Goal: Task Accomplishment & Management: Use online tool/utility

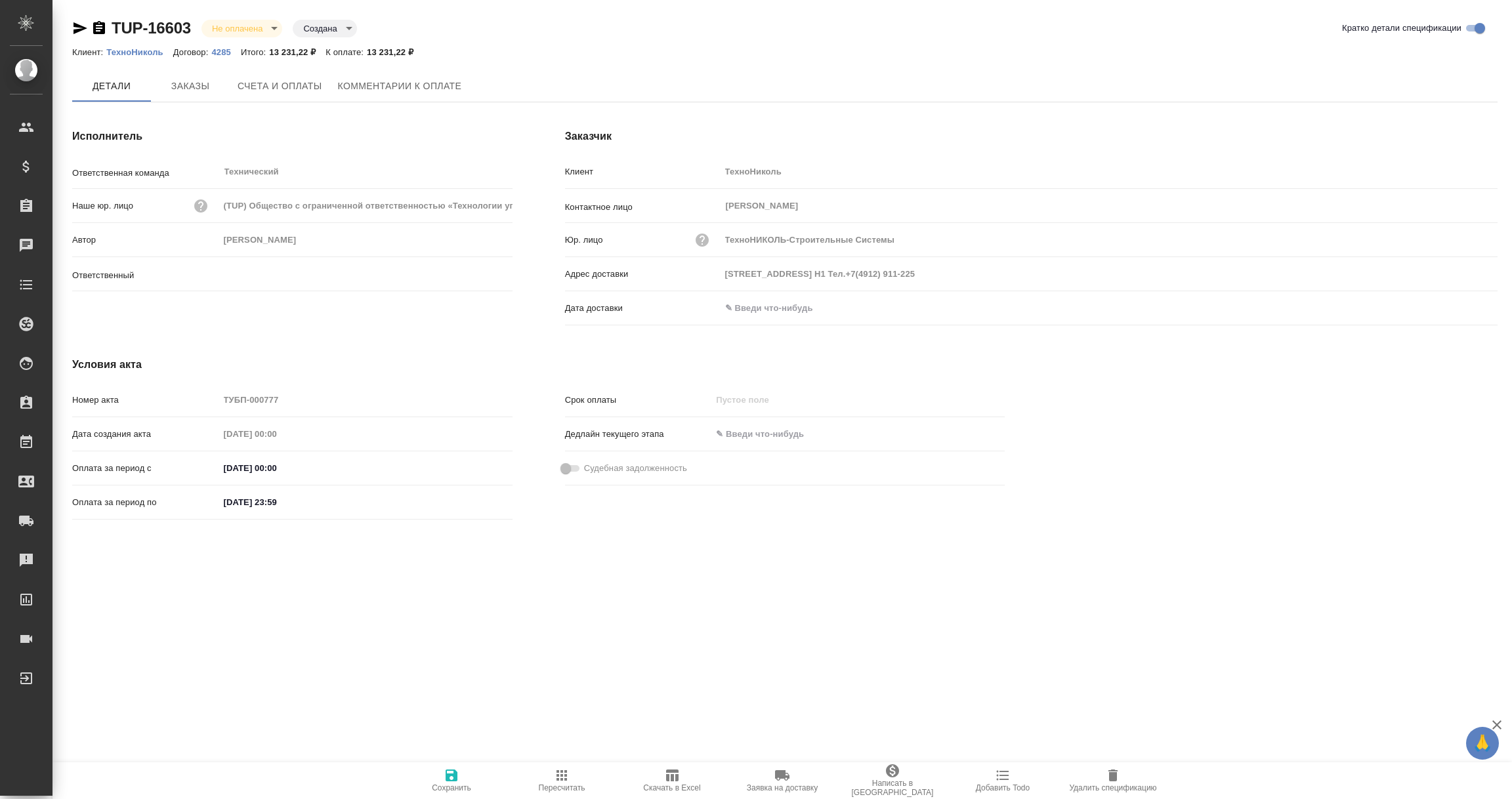
type input "[PERSON_NAME]"
click at [754, 302] on input "text" at bounding box center [778, 307] width 115 height 19
click at [1459, 307] on icon "button" at bounding box center [1459, 309] width 16 height 16
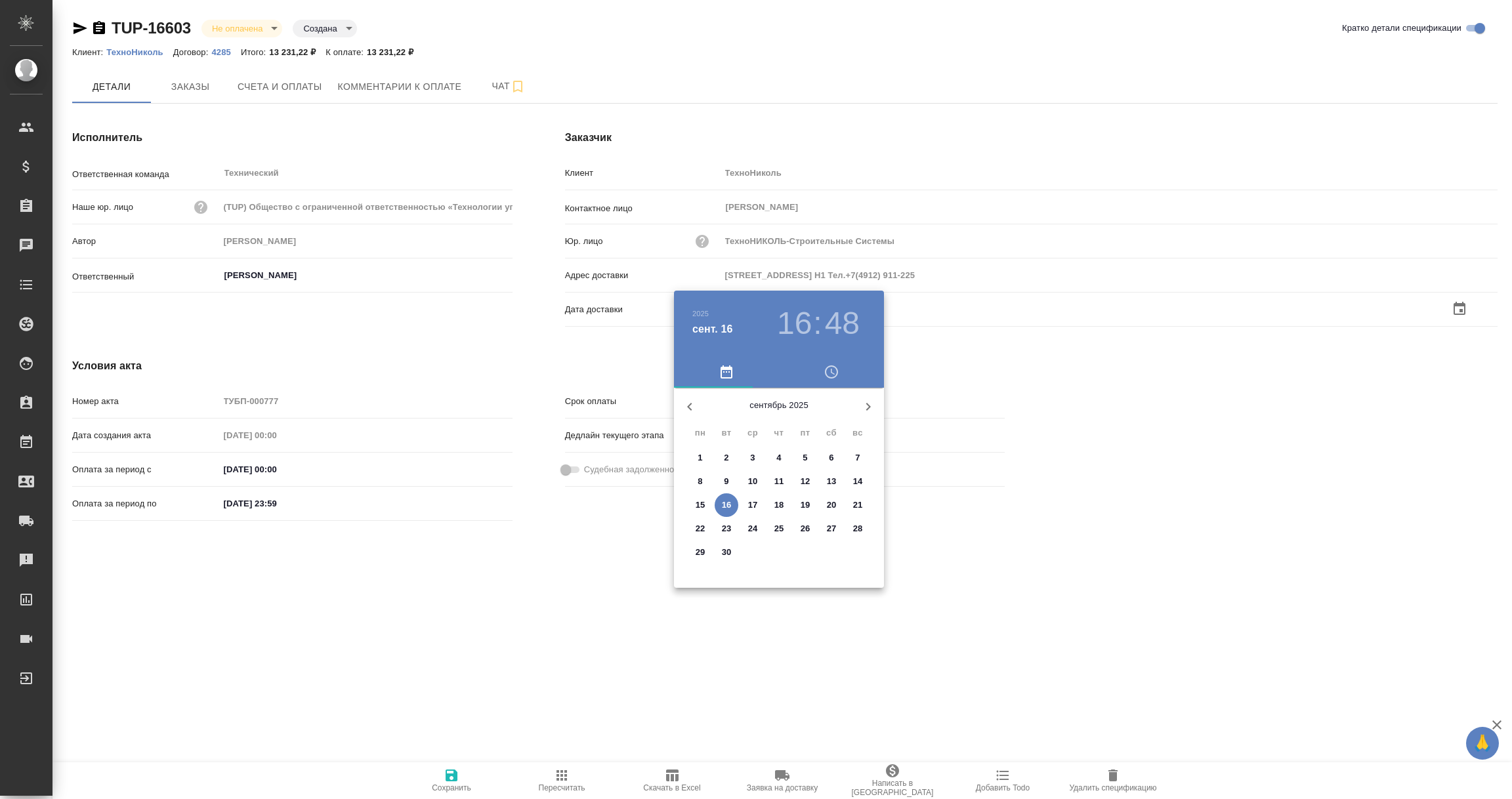
click at [727, 501] on p "16" at bounding box center [726, 505] width 10 height 13
type input "16.09.2025 16:48"
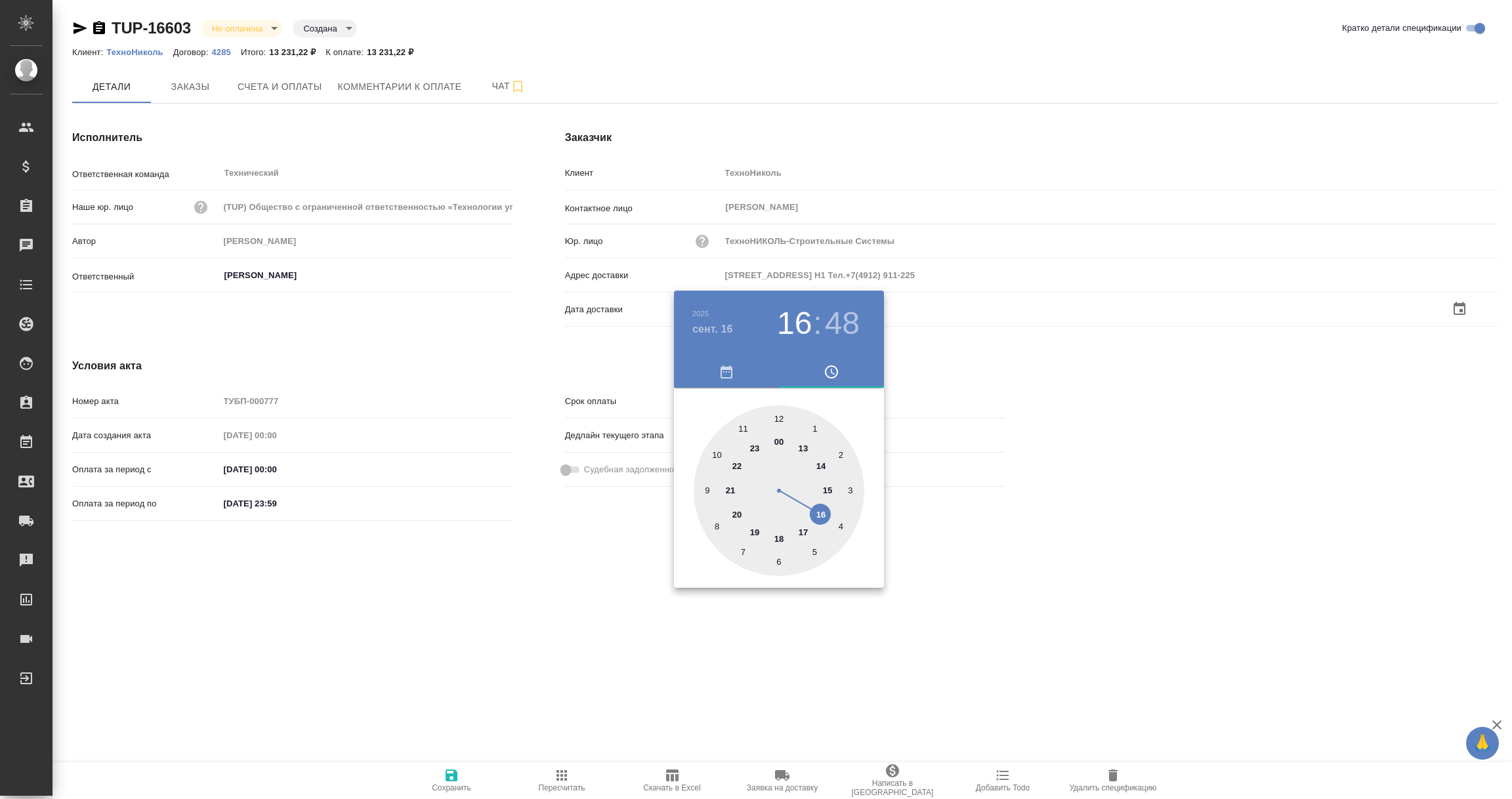
click at [574, 580] on div at bounding box center [756, 400] width 1512 height 799
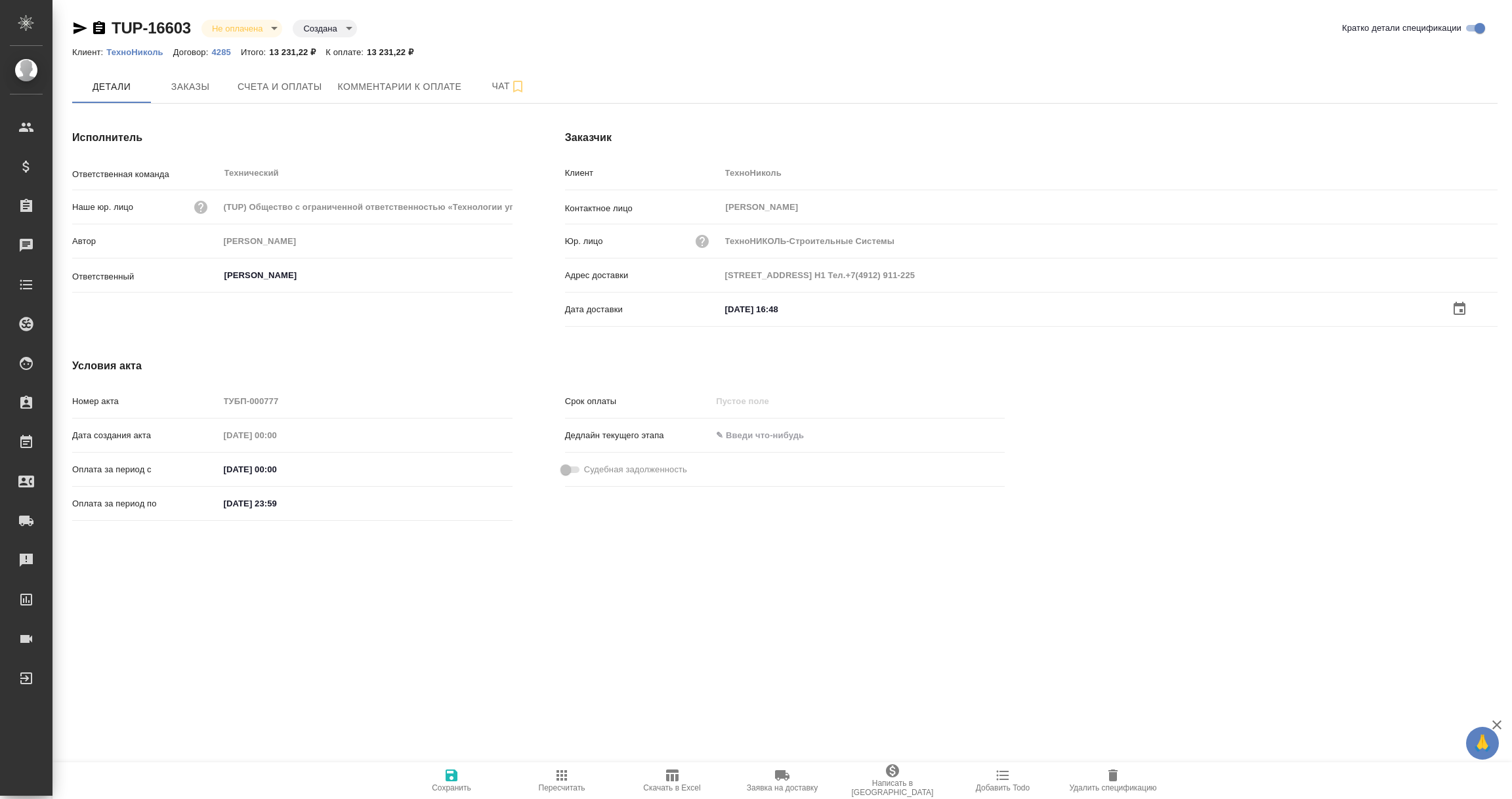
click at [451, 774] on icon "button" at bounding box center [451, 775] width 12 height 12
click at [254, 93] on button "Счета и оплаты" at bounding box center [280, 85] width 100 height 31
click at [786, 311] on input "text" at bounding box center [778, 307] width 115 height 19
click at [1452, 307] on icon "button" at bounding box center [1459, 309] width 16 height 16
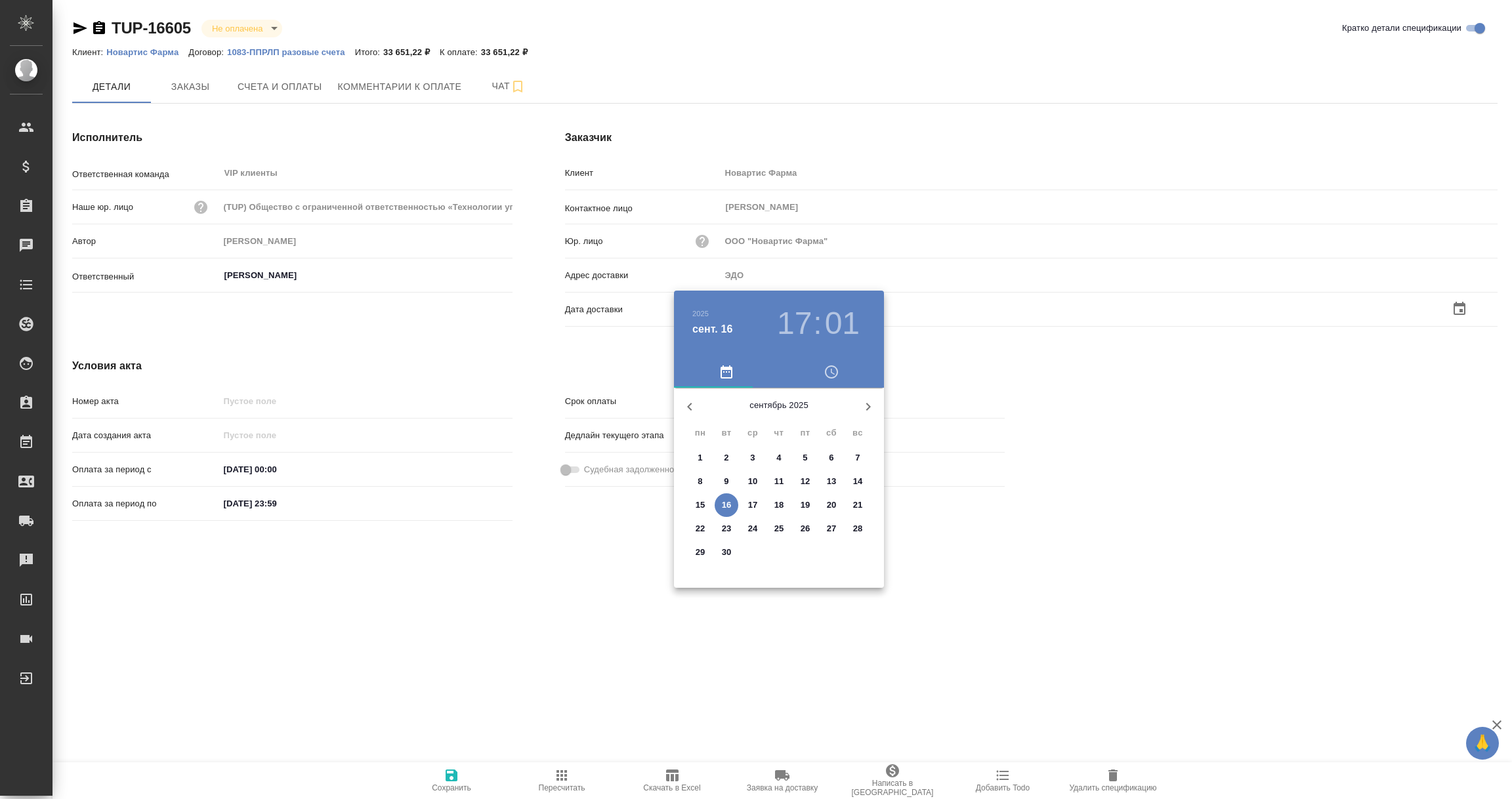
click at [723, 502] on p "16" at bounding box center [726, 505] width 10 height 13
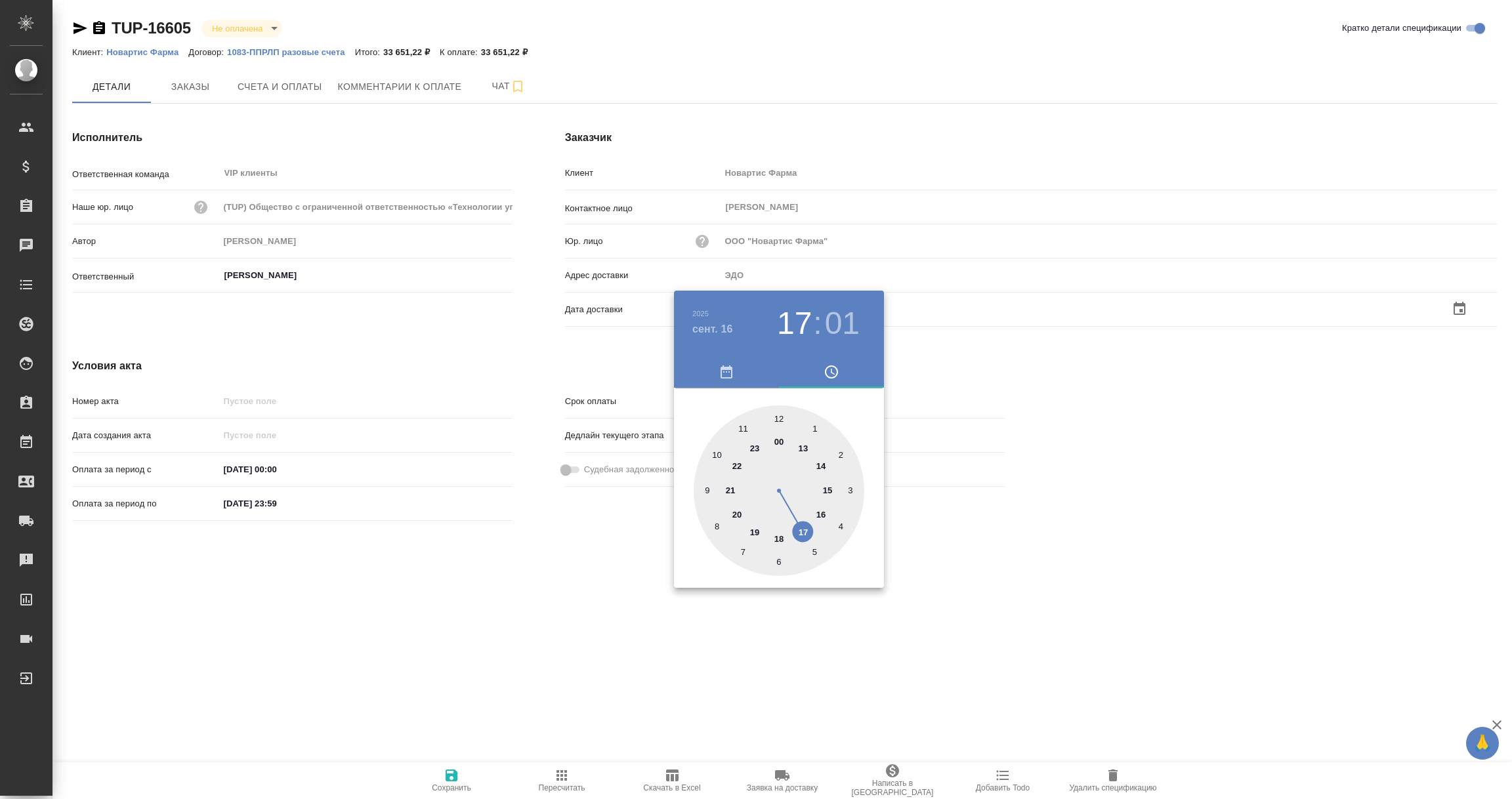
type input "16.09.2025 17:01"
click at [632, 615] on div at bounding box center [756, 400] width 1512 height 799
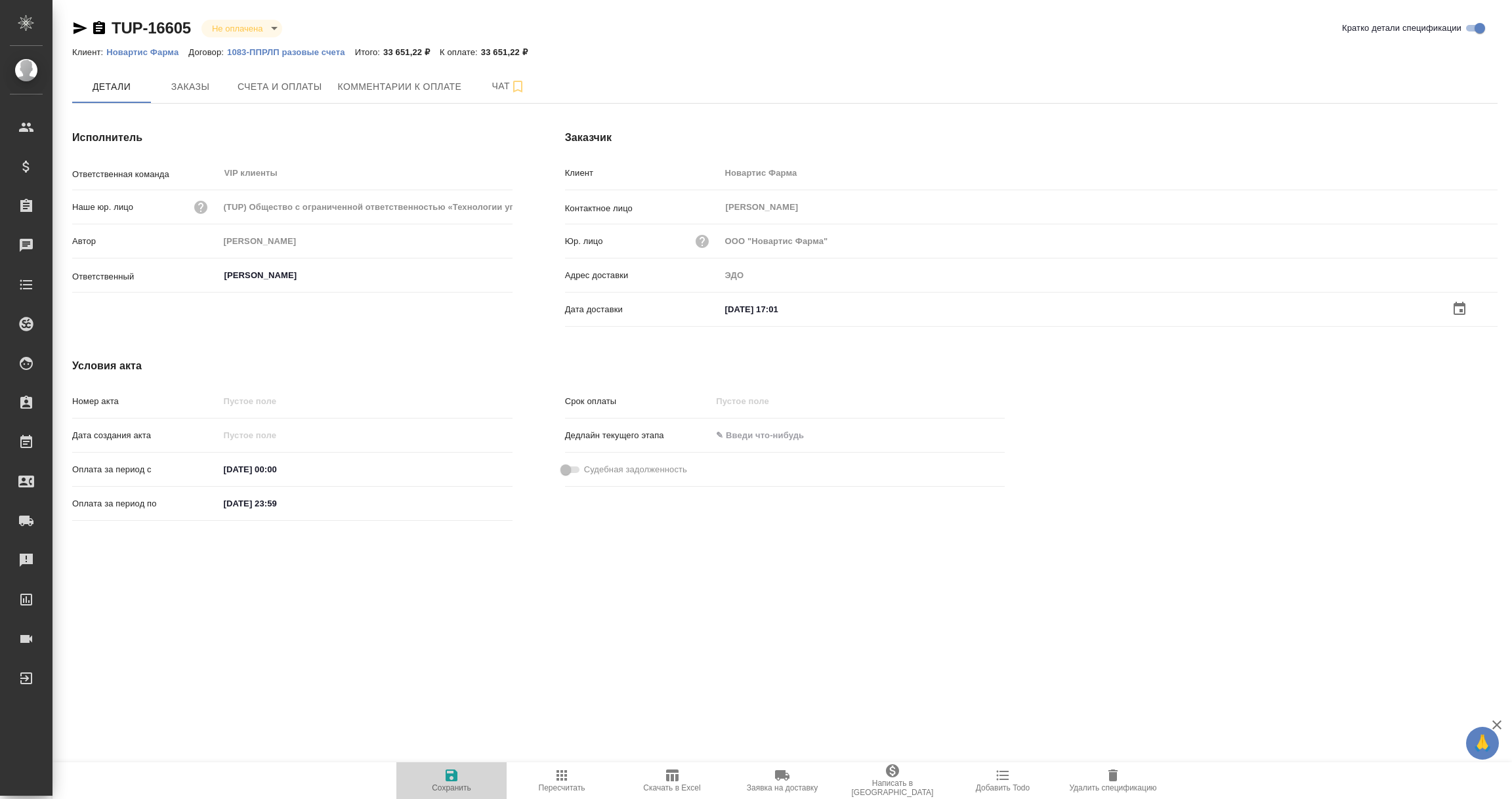
click at [452, 780] on icon "button" at bounding box center [451, 775] width 12 height 12
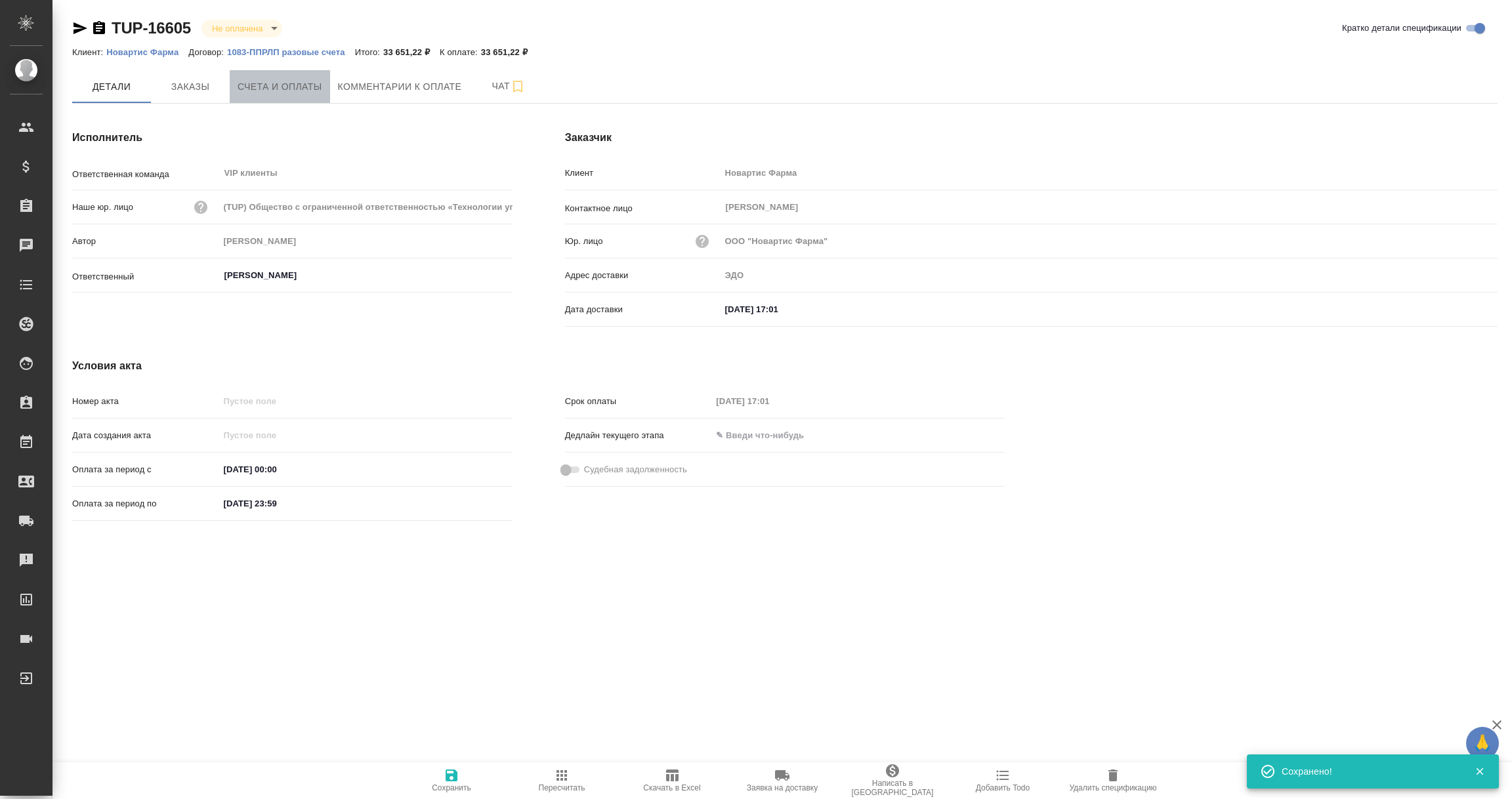
click at [274, 94] on span "Счета и оплаты" at bounding box center [279, 87] width 85 height 17
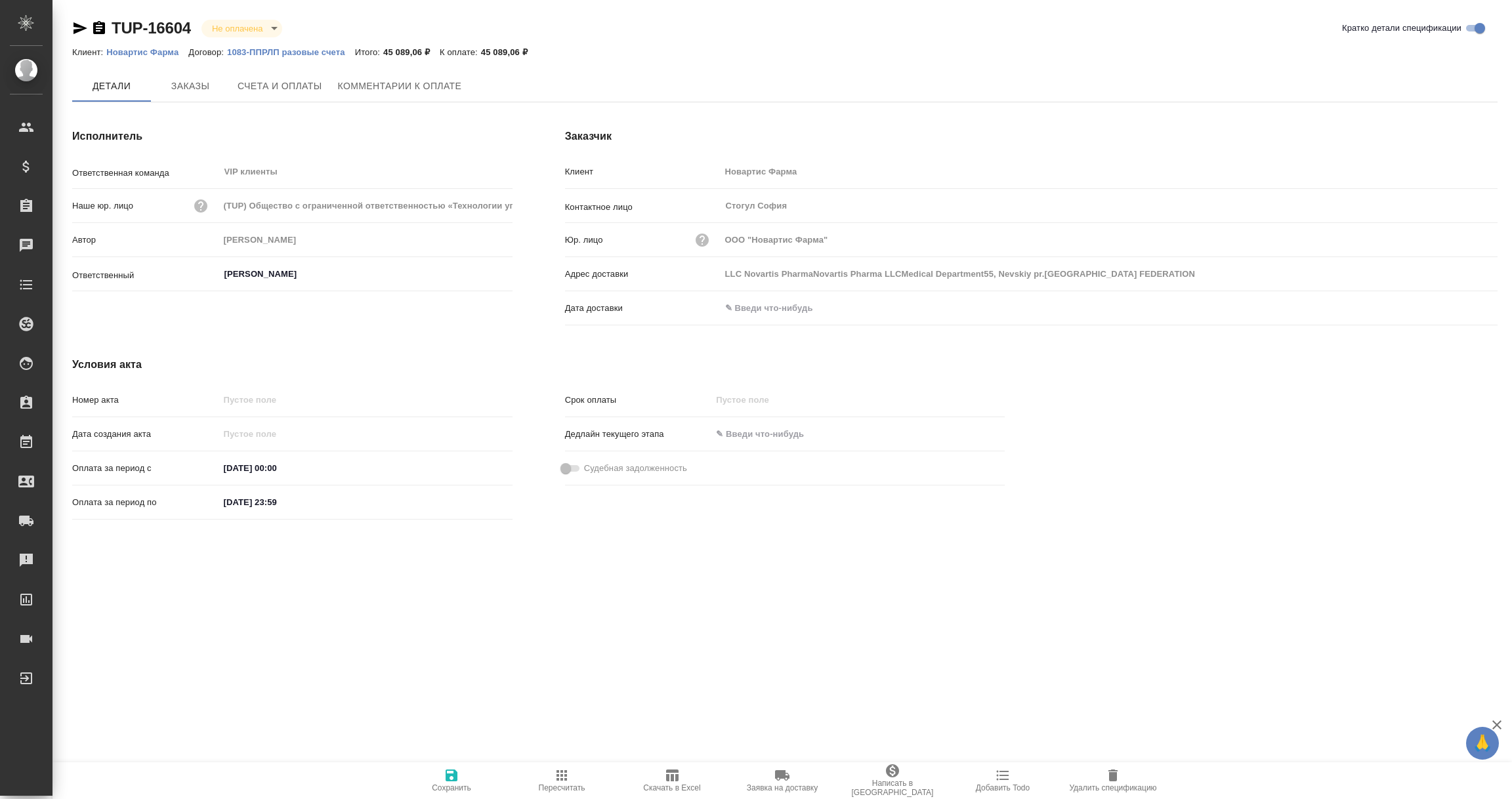
click at [759, 306] on input "text" at bounding box center [778, 307] width 115 height 19
click at [1452, 307] on icon "button" at bounding box center [1459, 308] width 16 height 16
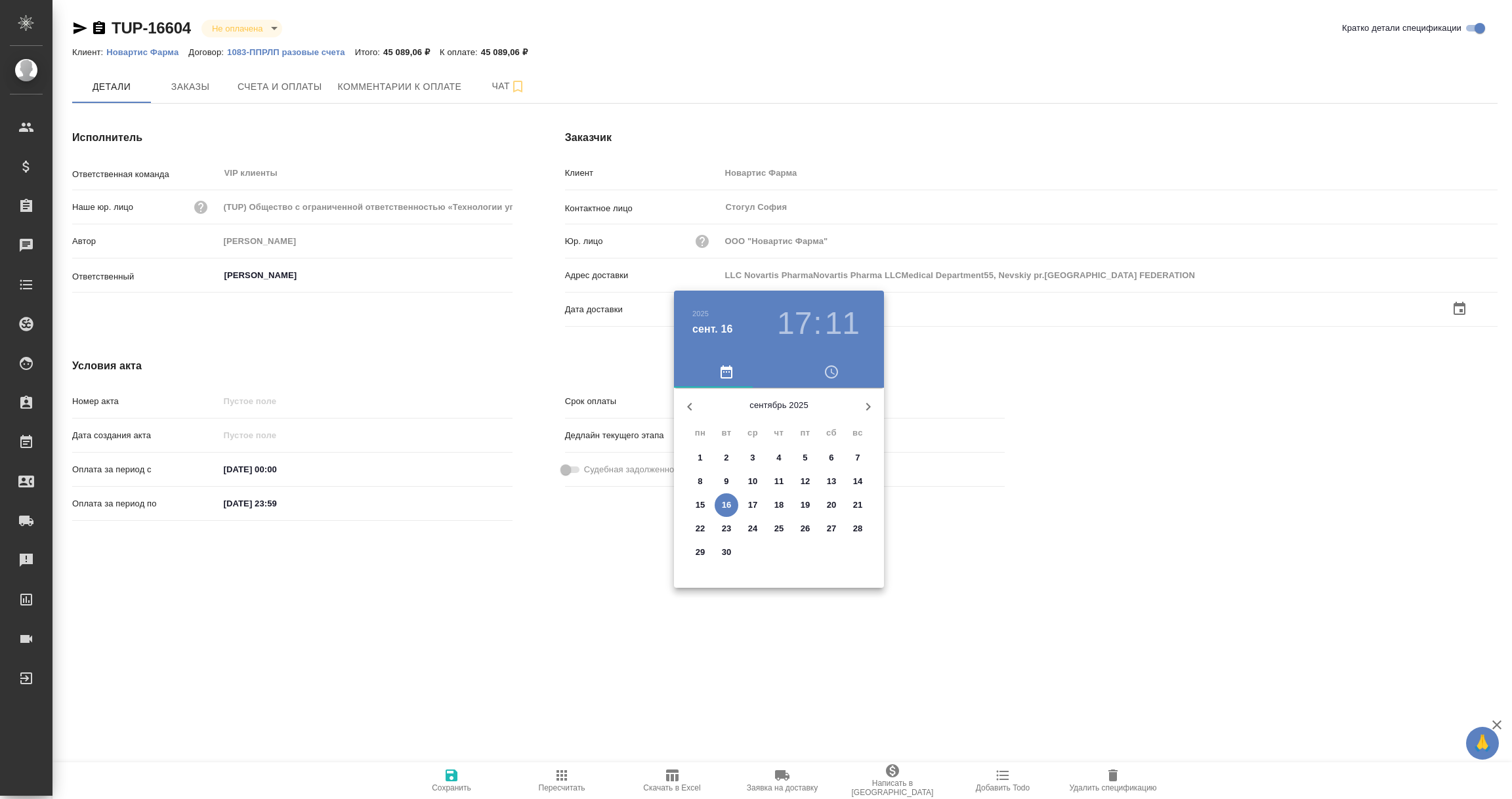
click at [728, 506] on p "16" at bounding box center [726, 505] width 10 height 13
type input "LLC Novartis PharmaNovartis Pharma LLCMedical Department55, Nevskiy pr.191025 S…"
type input "16.09.2025 17:11"
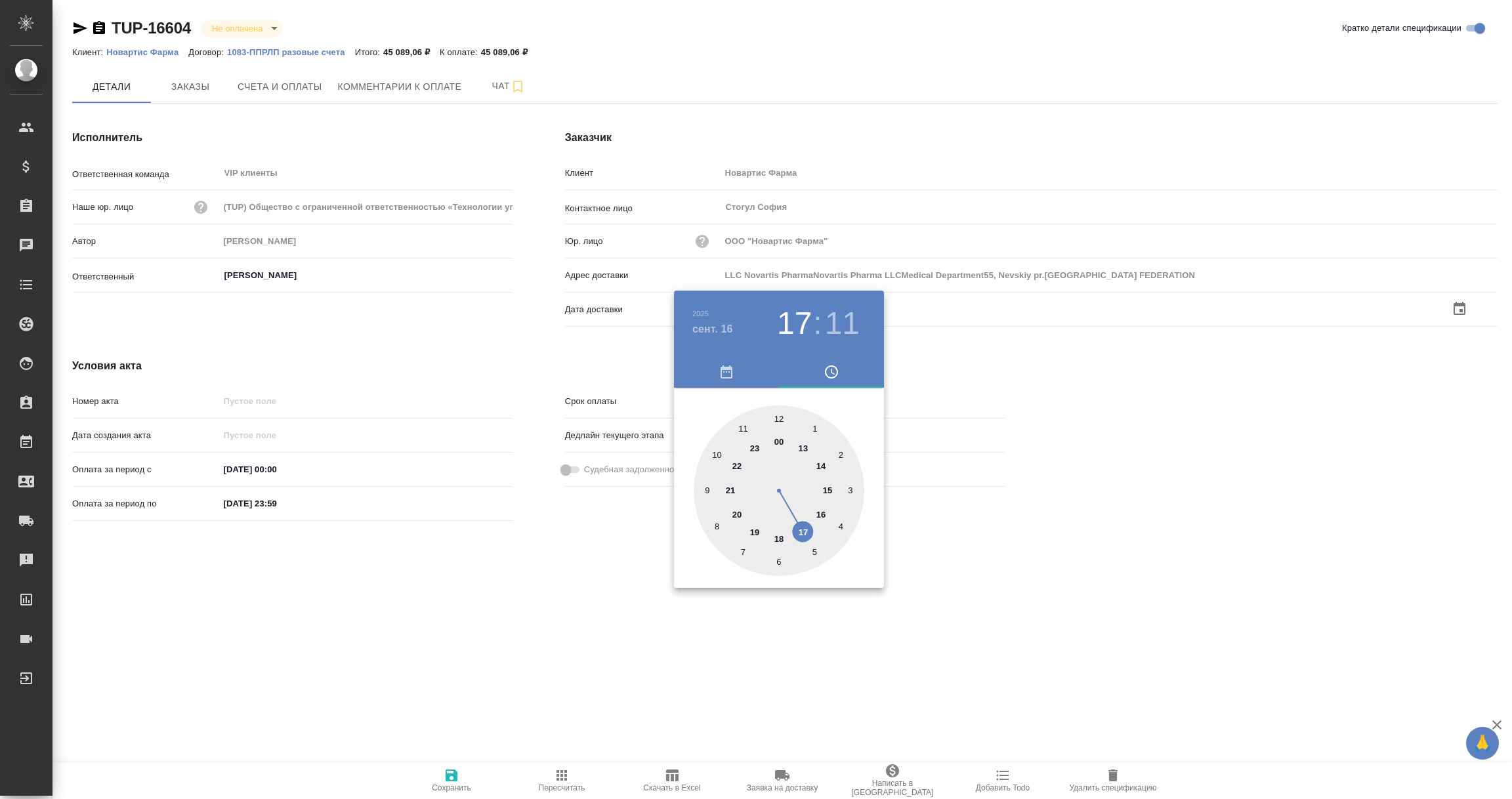
click at [596, 590] on div at bounding box center [756, 400] width 1512 height 799
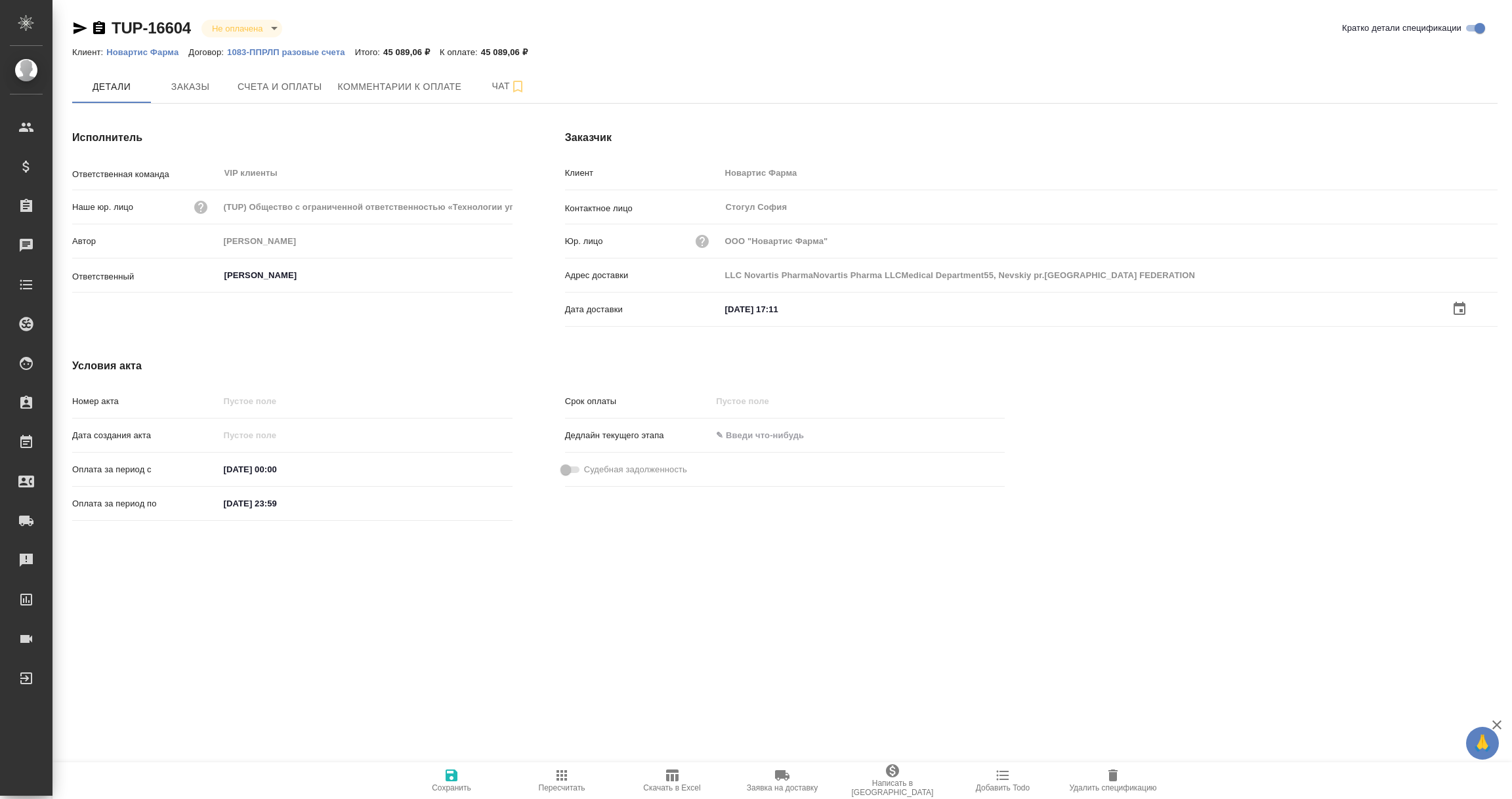
click at [455, 778] on icon "button" at bounding box center [451, 775] width 12 height 12
click at [1459, 302] on icon "button" at bounding box center [1459, 308] width 16 height 16
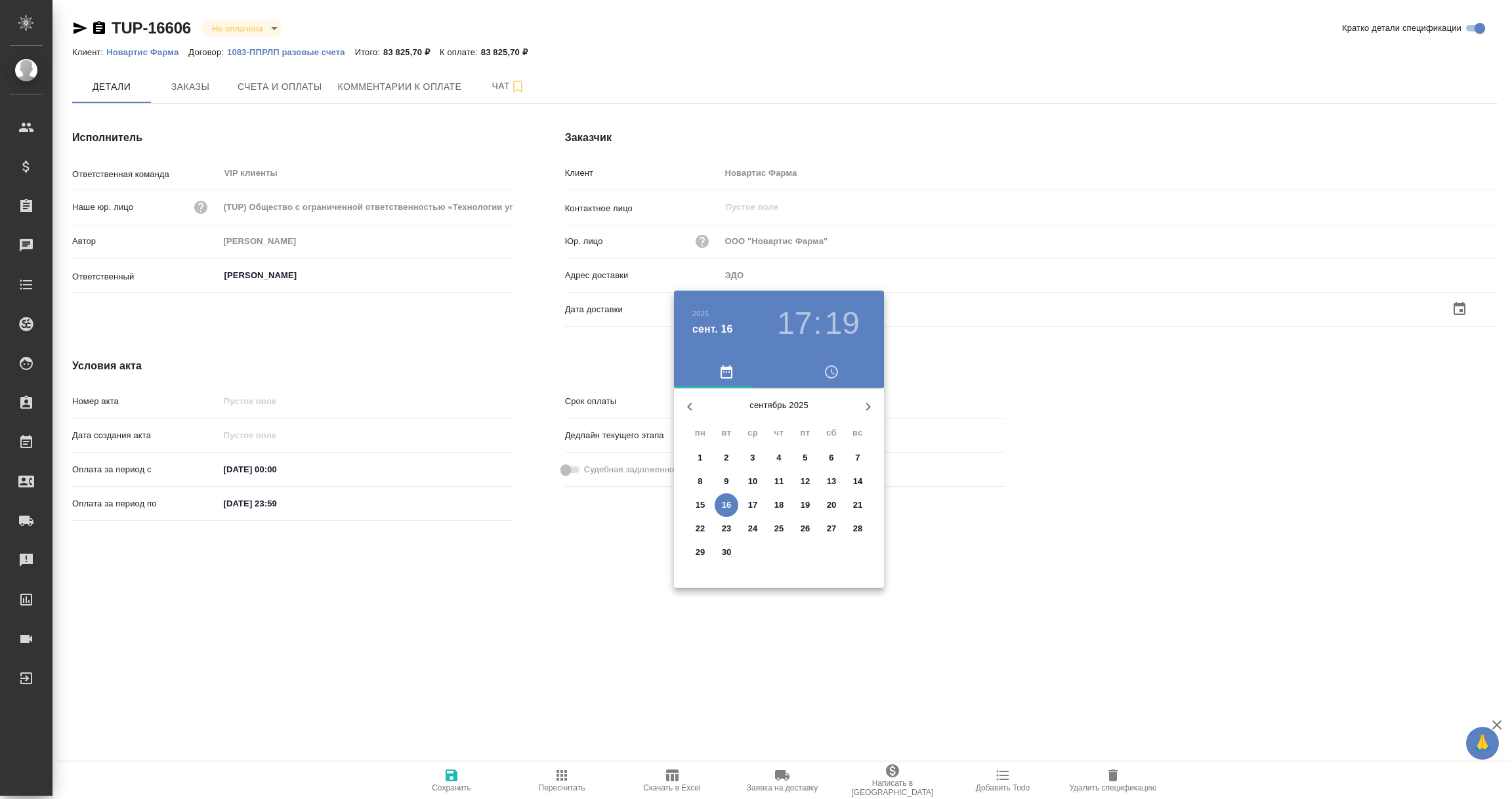
click at [730, 505] on p "16" at bounding box center [726, 505] width 10 height 13
type input "16.09.2025 17:19"
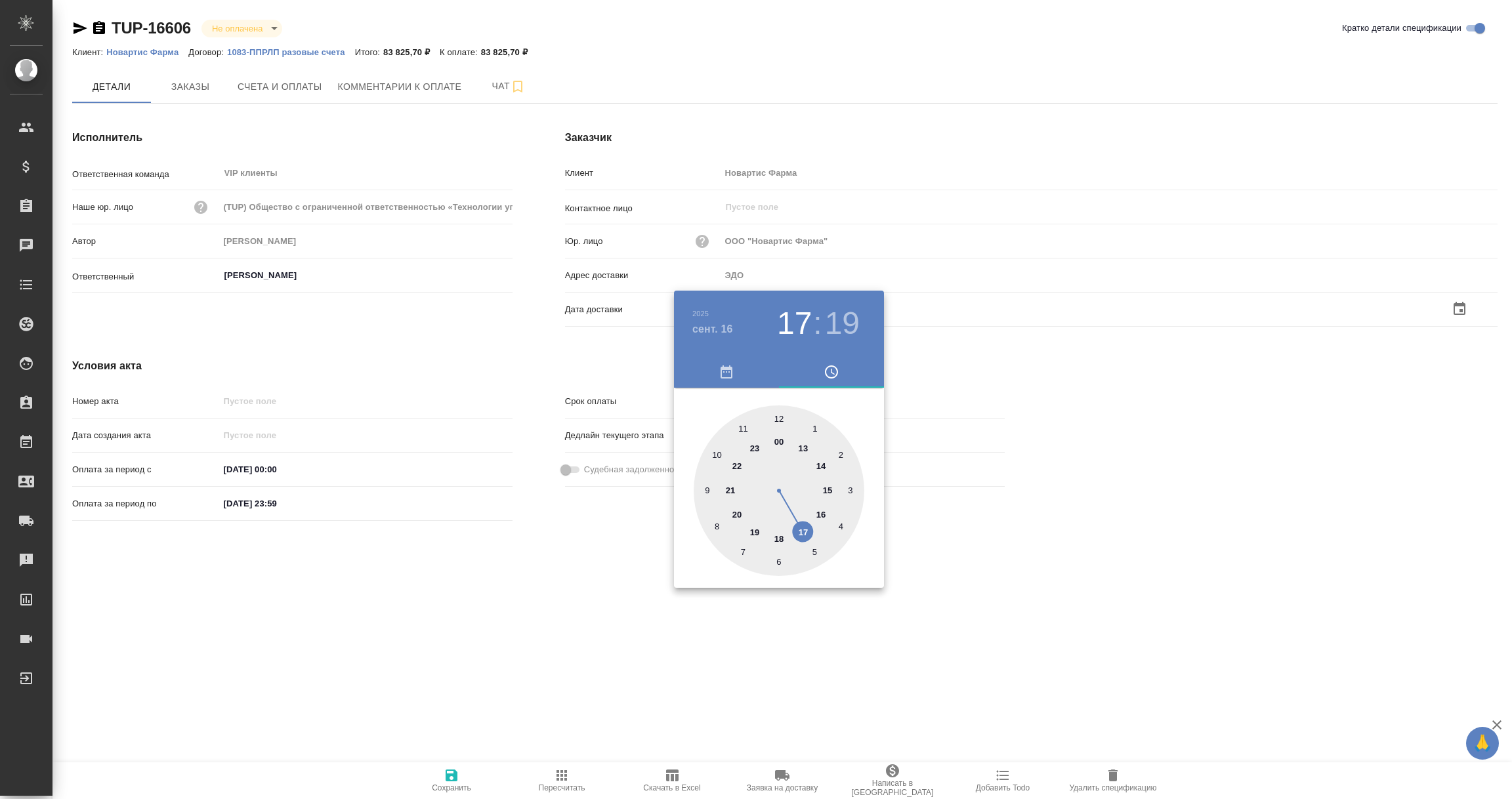
click at [596, 619] on div at bounding box center [756, 400] width 1512 height 799
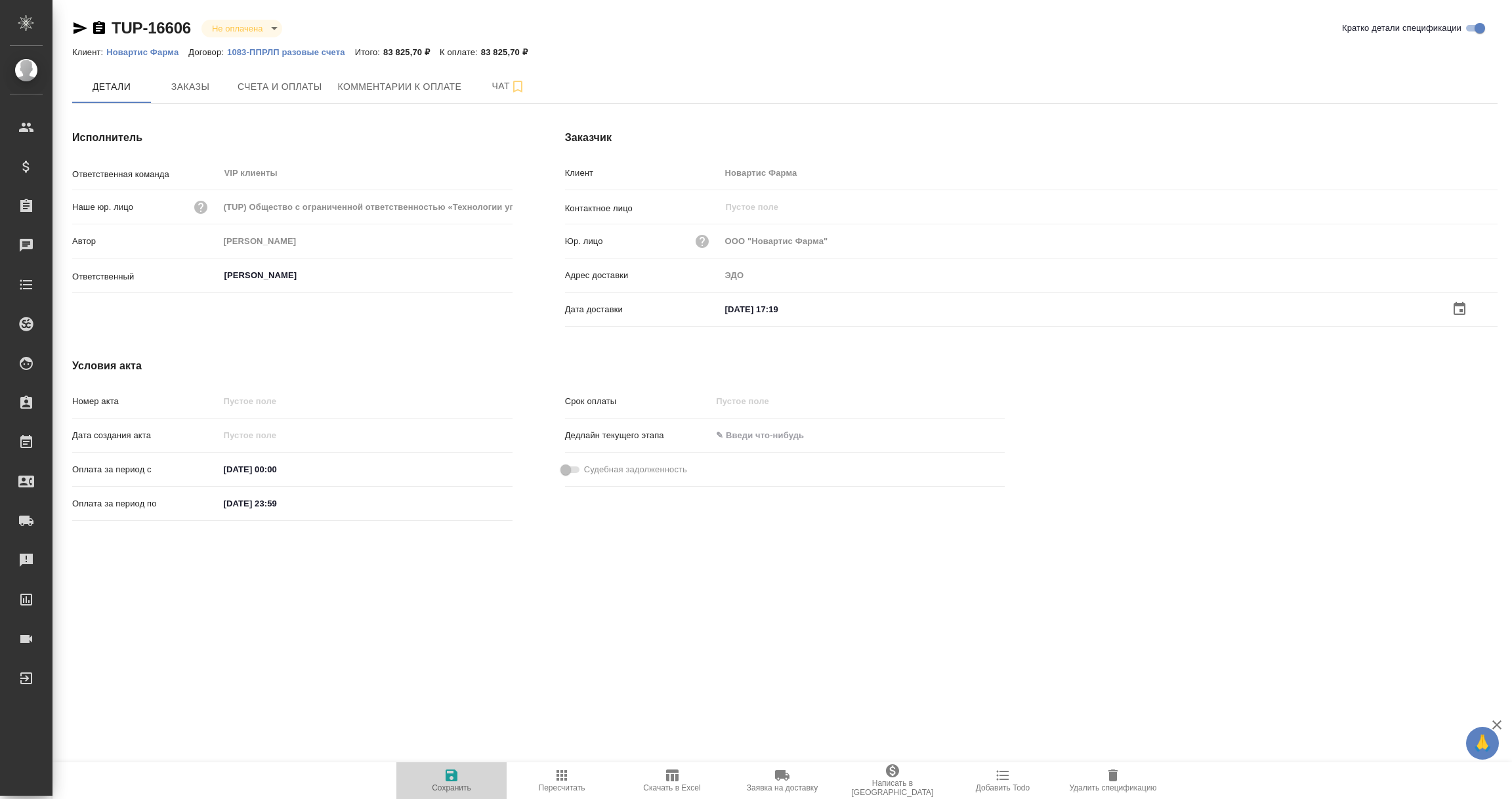
click at [459, 778] on span "Сохранить" at bounding box center [451, 780] width 94 height 25
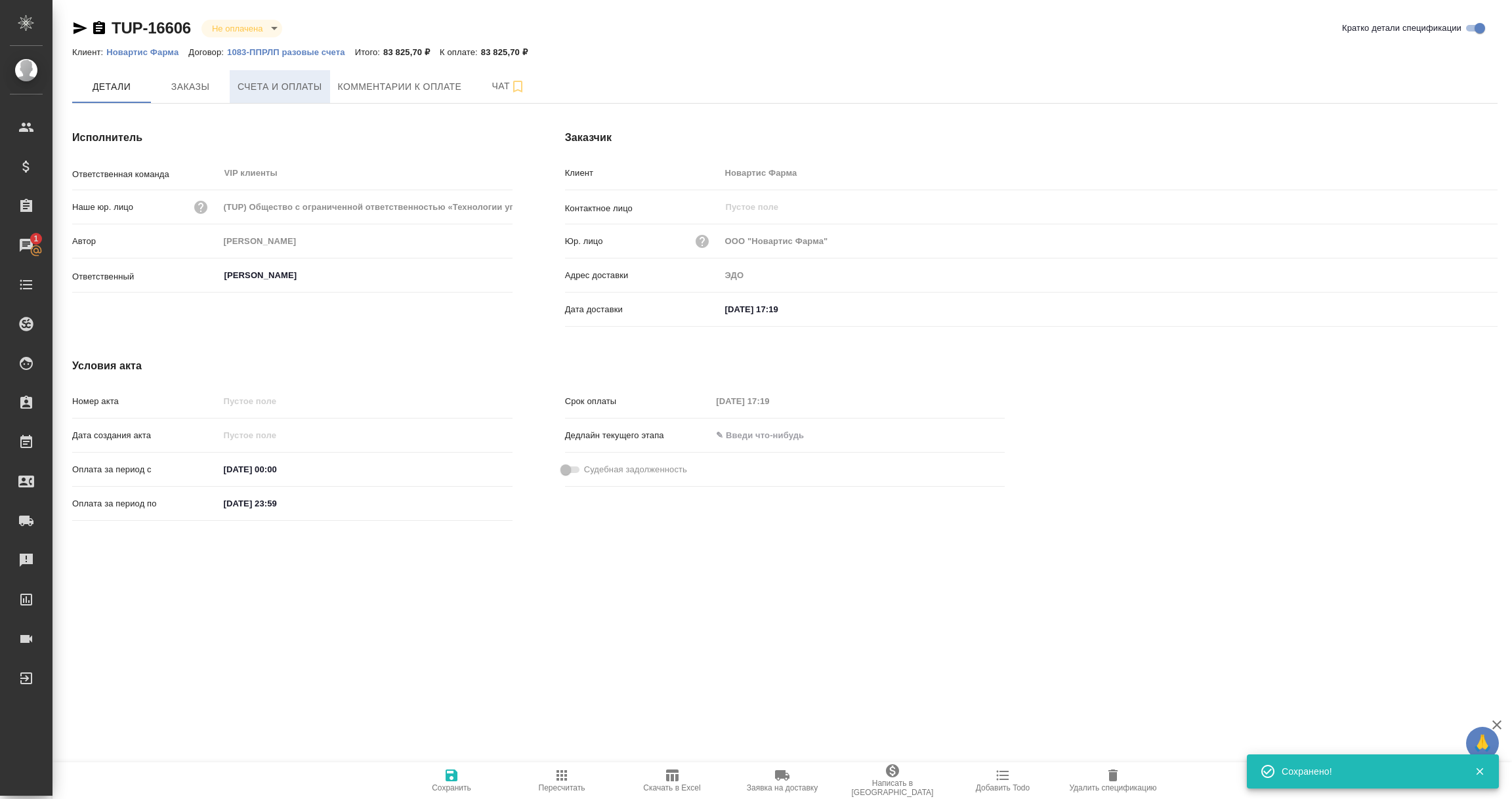
click at [300, 75] on button "Счета и оплаты" at bounding box center [280, 86] width 100 height 33
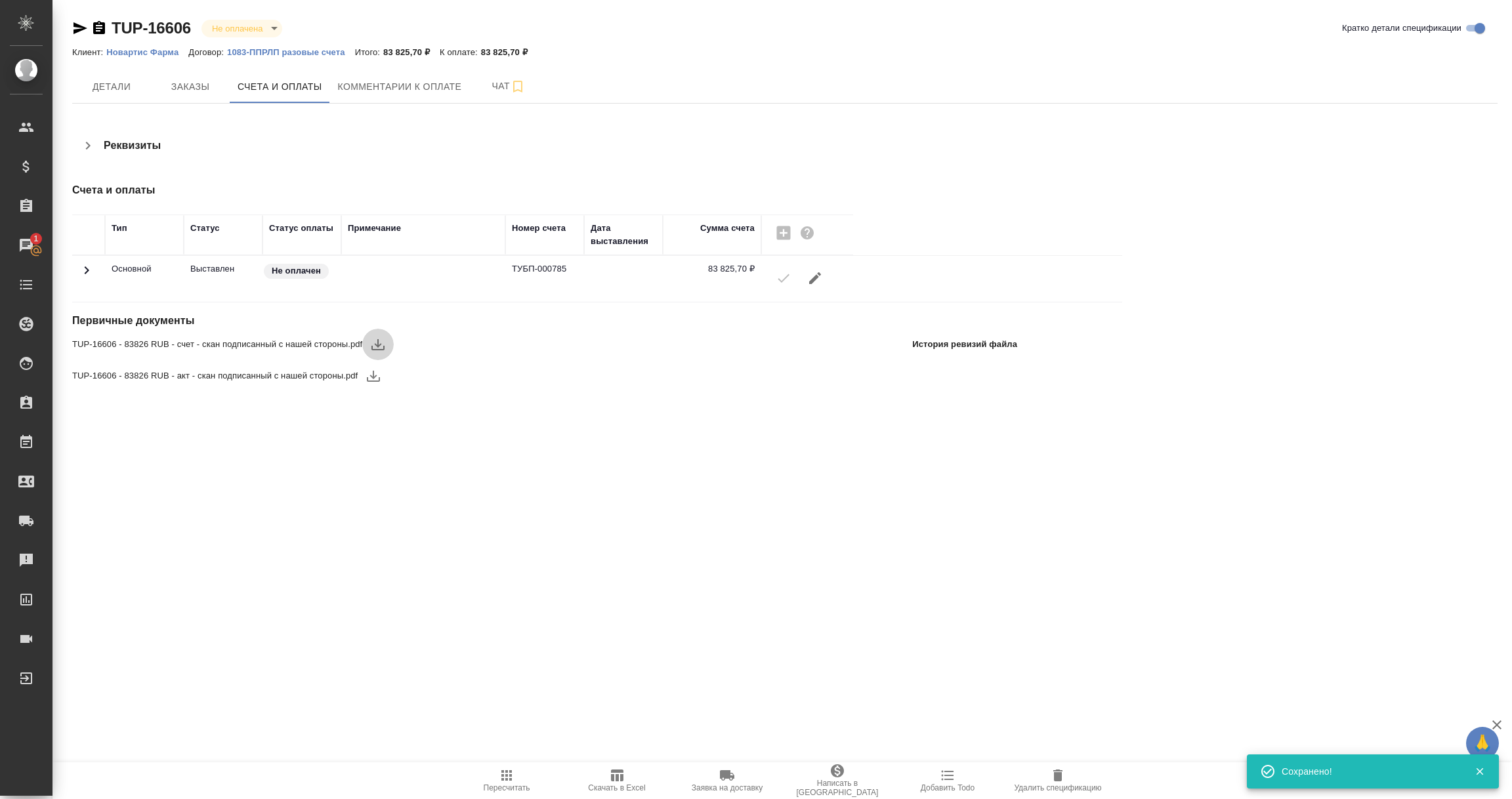
click at [384, 349] on icon "button" at bounding box center [378, 344] width 16 height 16
click at [375, 381] on icon "button" at bounding box center [373, 376] width 13 height 11
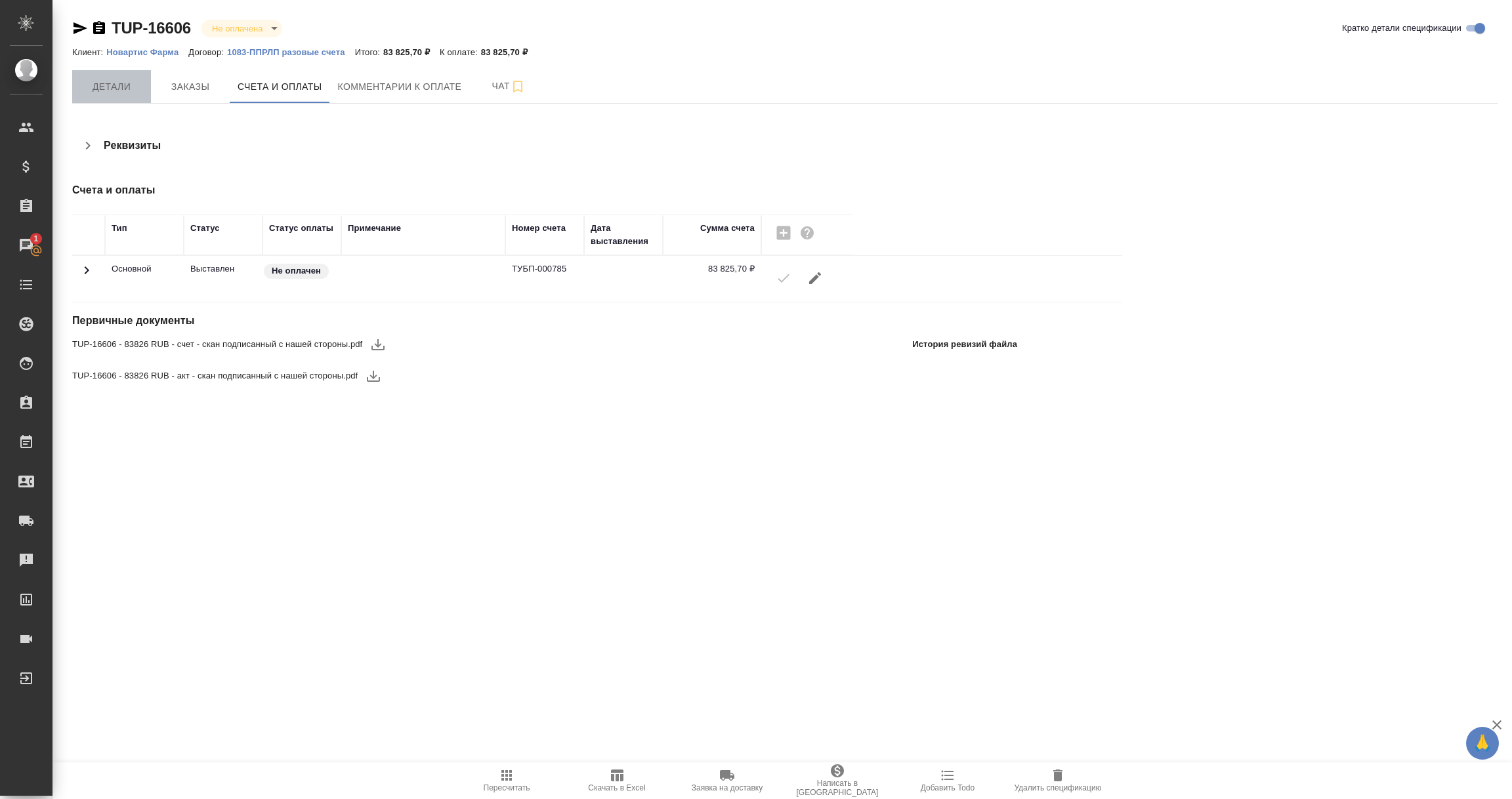
click at [100, 81] on span "Детали" at bounding box center [111, 87] width 63 height 17
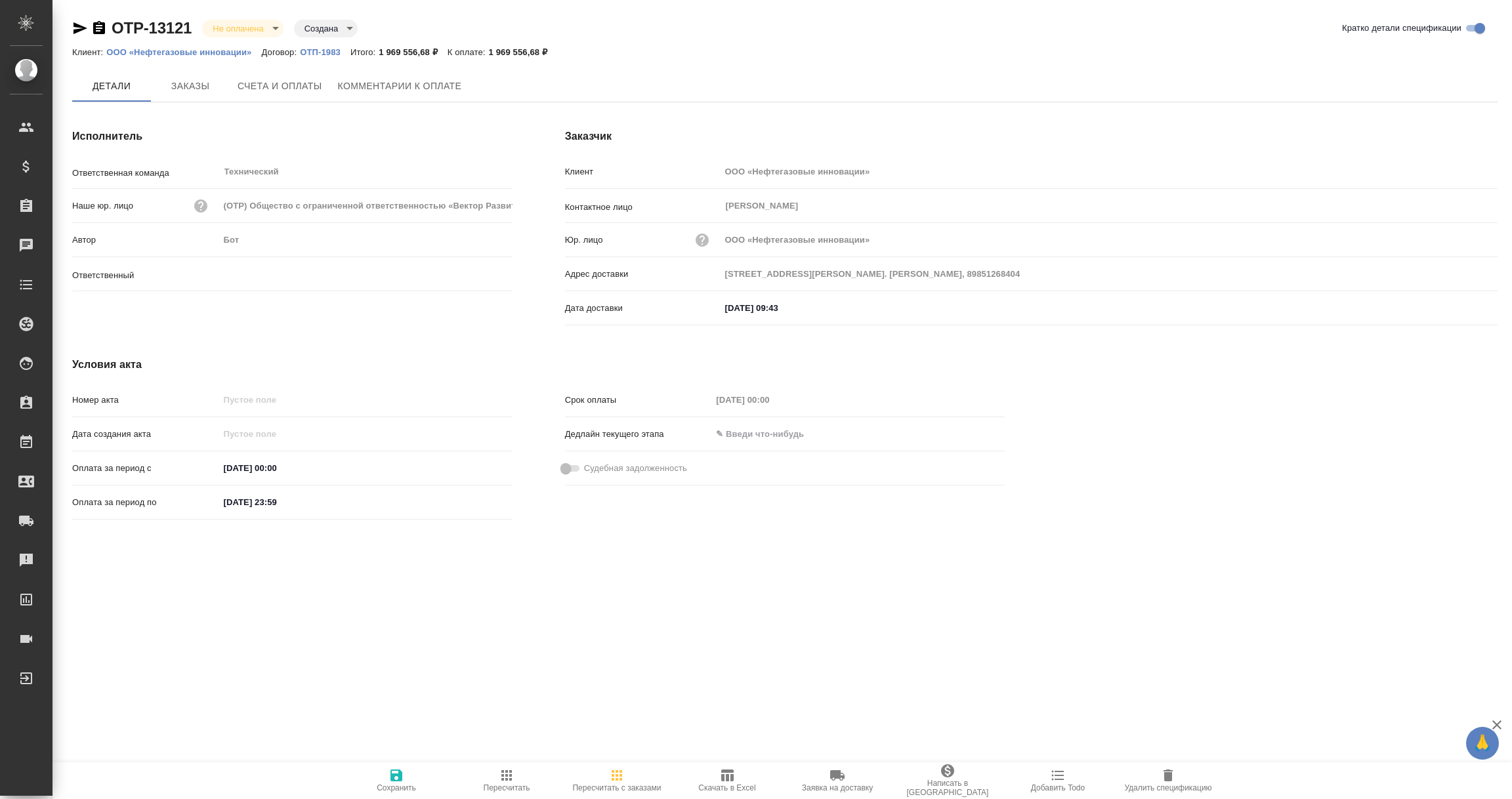
type input "[PERSON_NAME]"
click at [183, 80] on span "Заказы" at bounding box center [190, 87] width 63 height 17
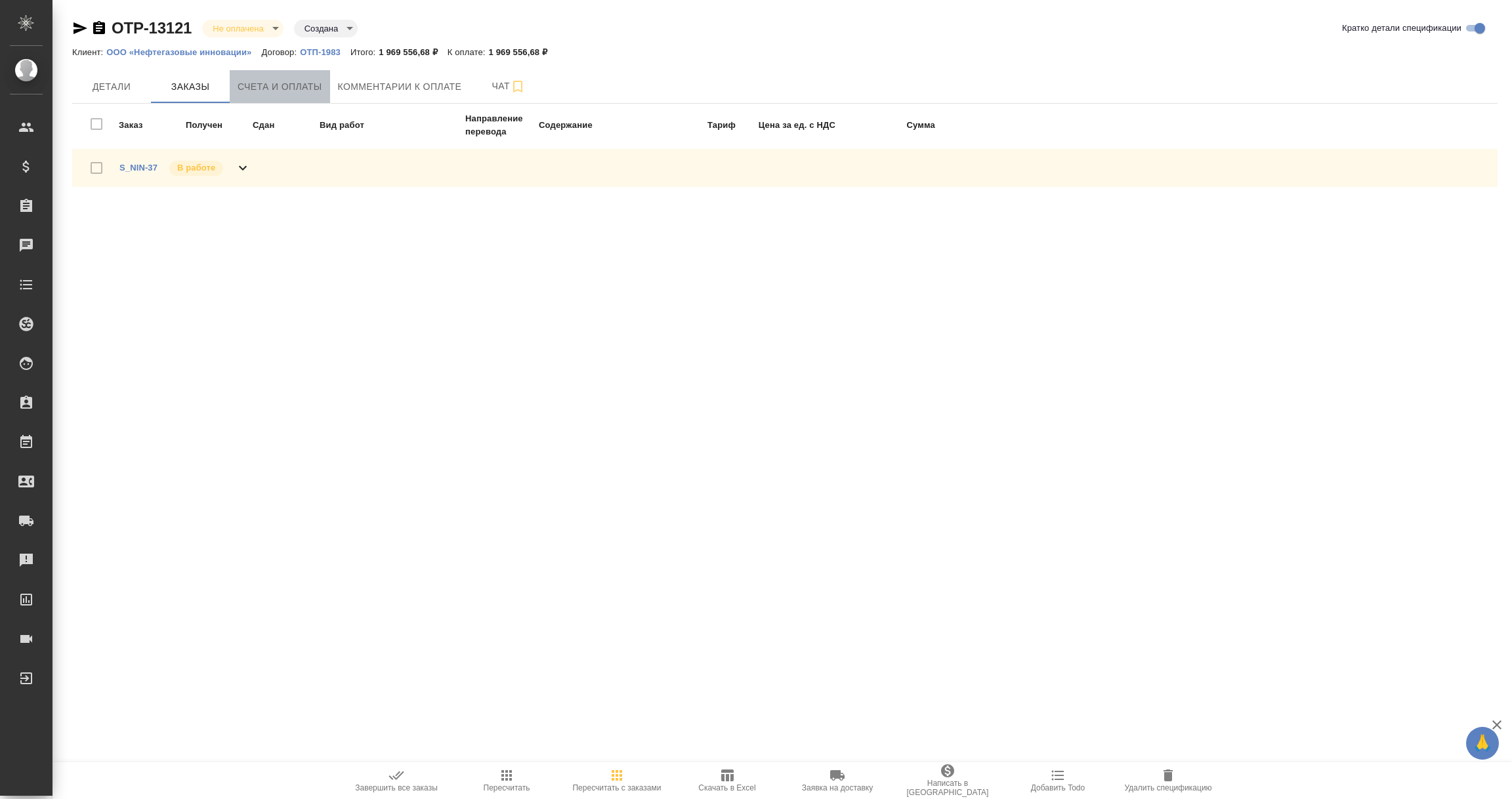
click at [292, 92] on span "Счета и оплаты" at bounding box center [279, 87] width 85 height 17
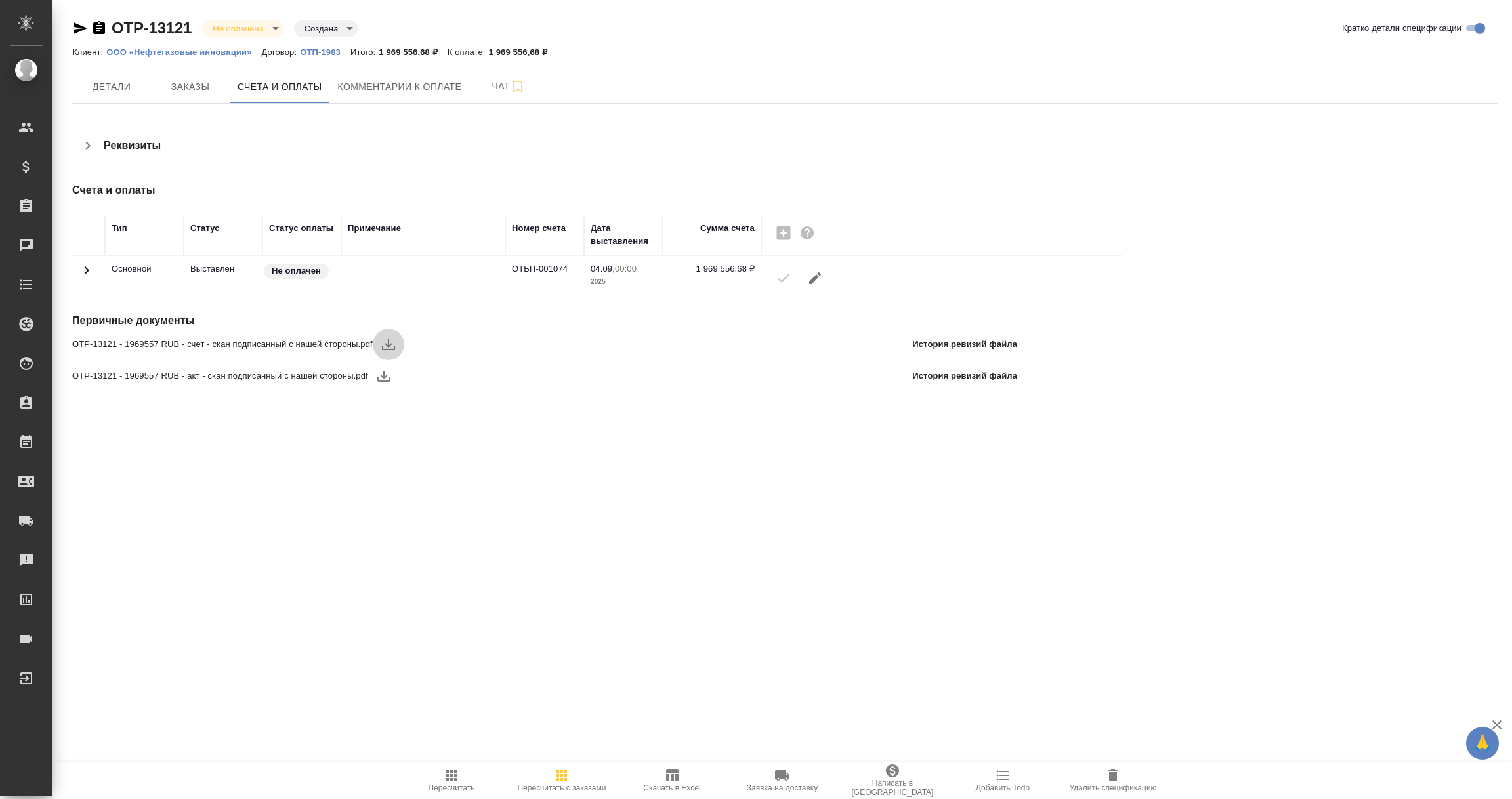
click at [392, 345] on icon "button" at bounding box center [388, 344] width 16 height 16
click at [384, 379] on icon "button" at bounding box center [384, 376] width 16 height 16
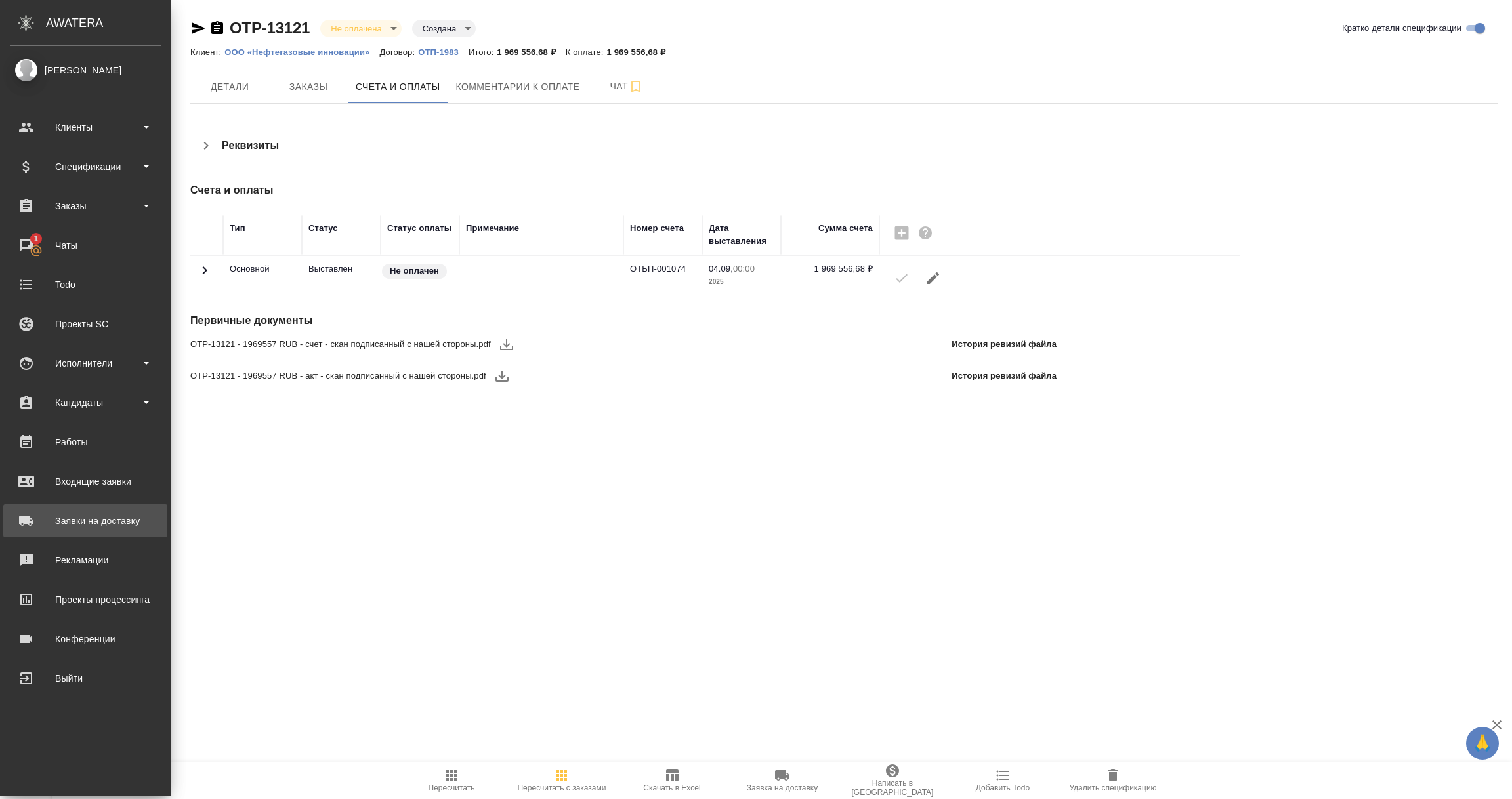
click at [100, 516] on div "Заявки на доставку" at bounding box center [85, 521] width 151 height 20
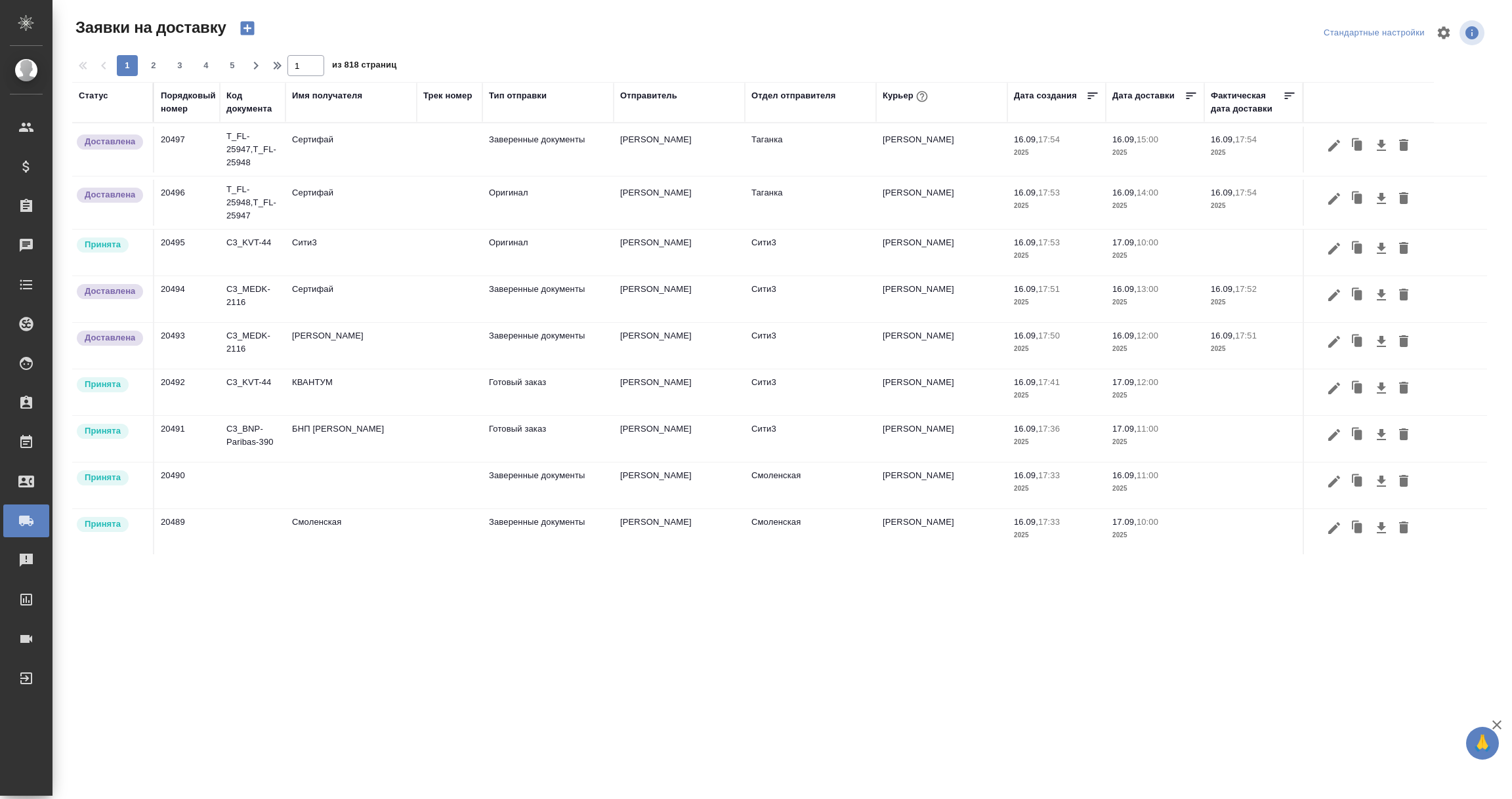
click at [321, 100] on div "Имя получателя" at bounding box center [327, 95] width 70 height 13
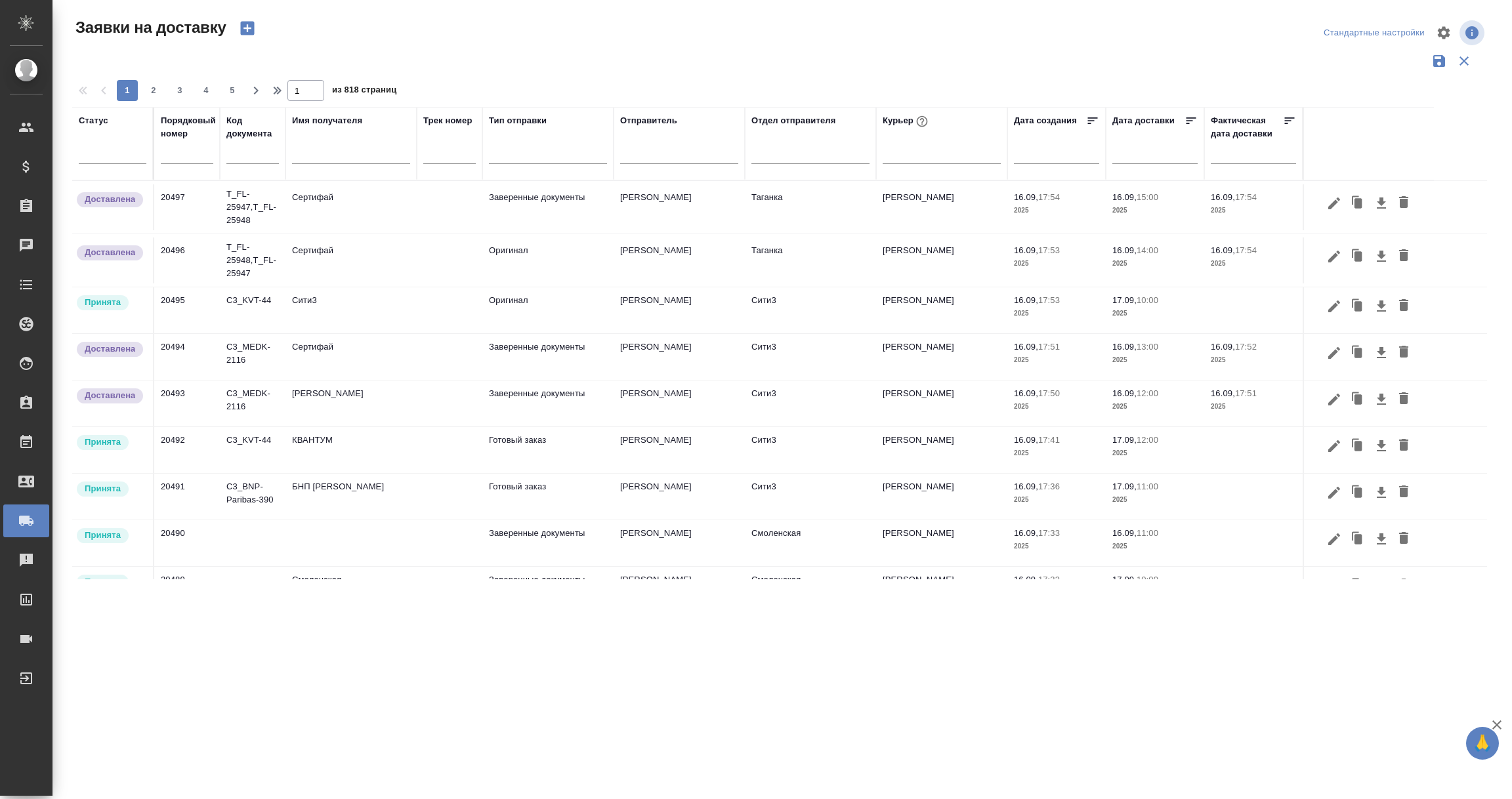
click at [317, 147] on input "text" at bounding box center [351, 155] width 118 height 17
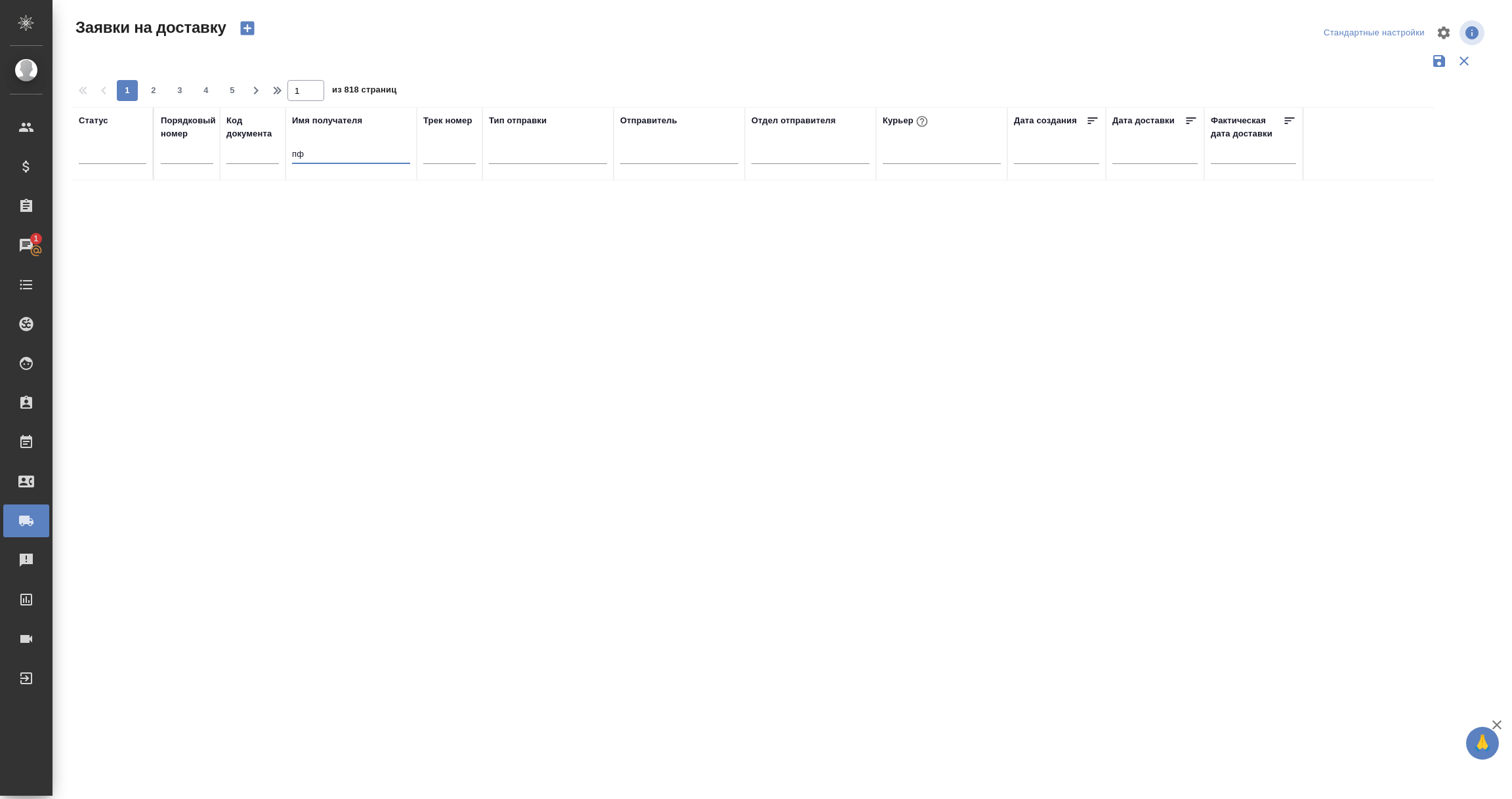
type input "п"
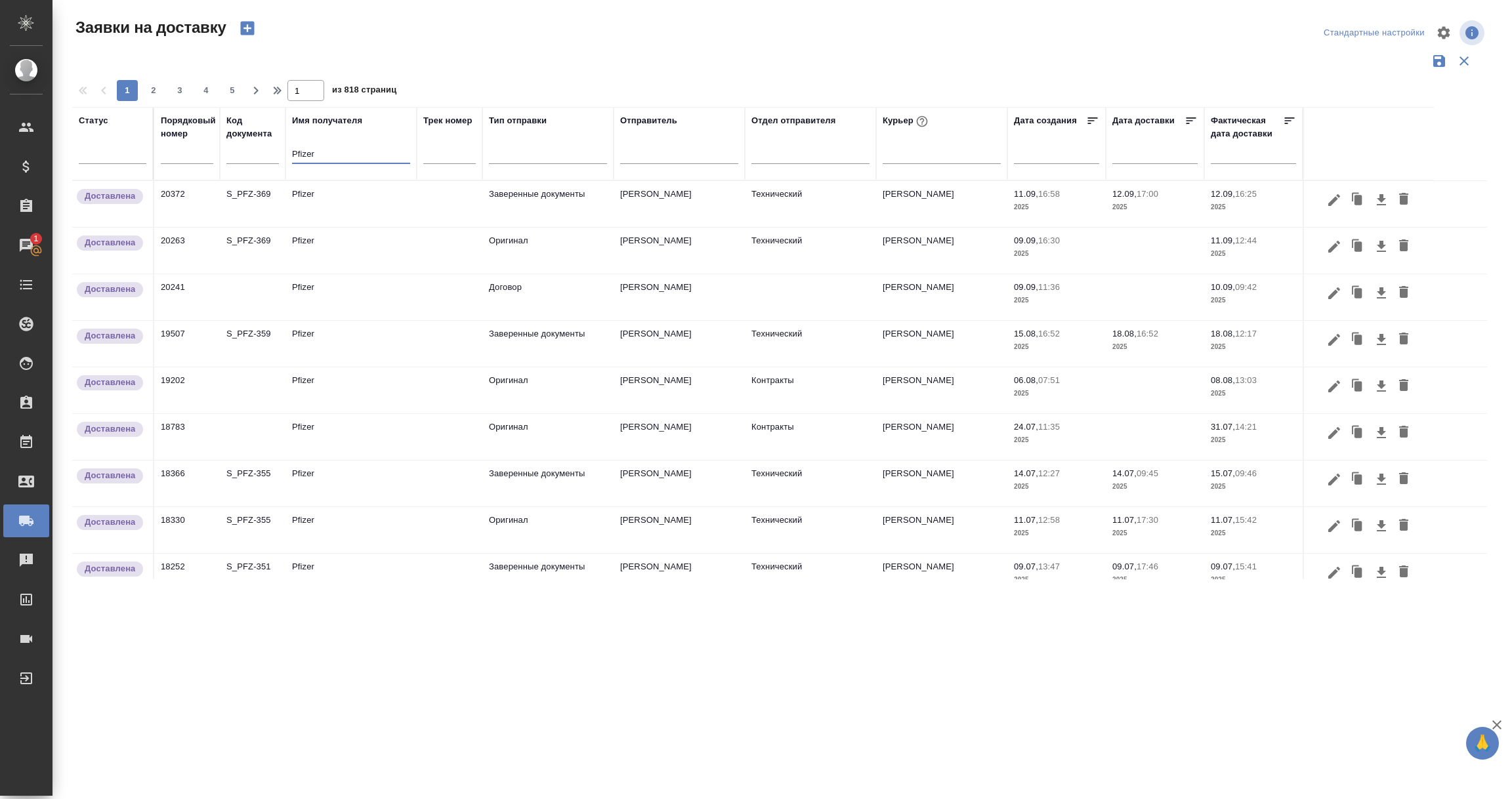
type input "Pfizer"
click at [341, 199] on td "Pfizer" at bounding box center [351, 204] width 131 height 46
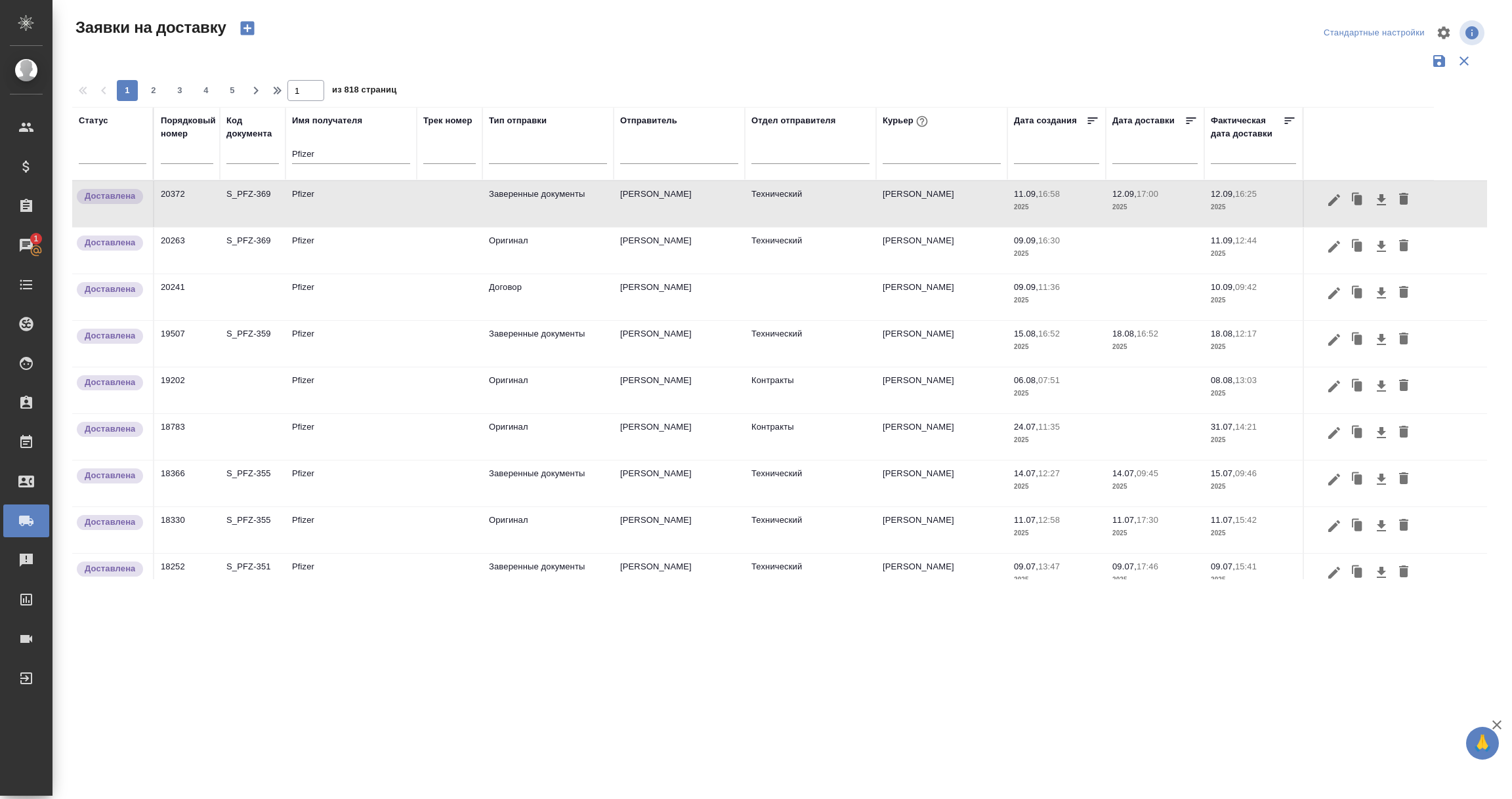
click at [341, 199] on td "Pfizer" at bounding box center [351, 204] width 131 height 46
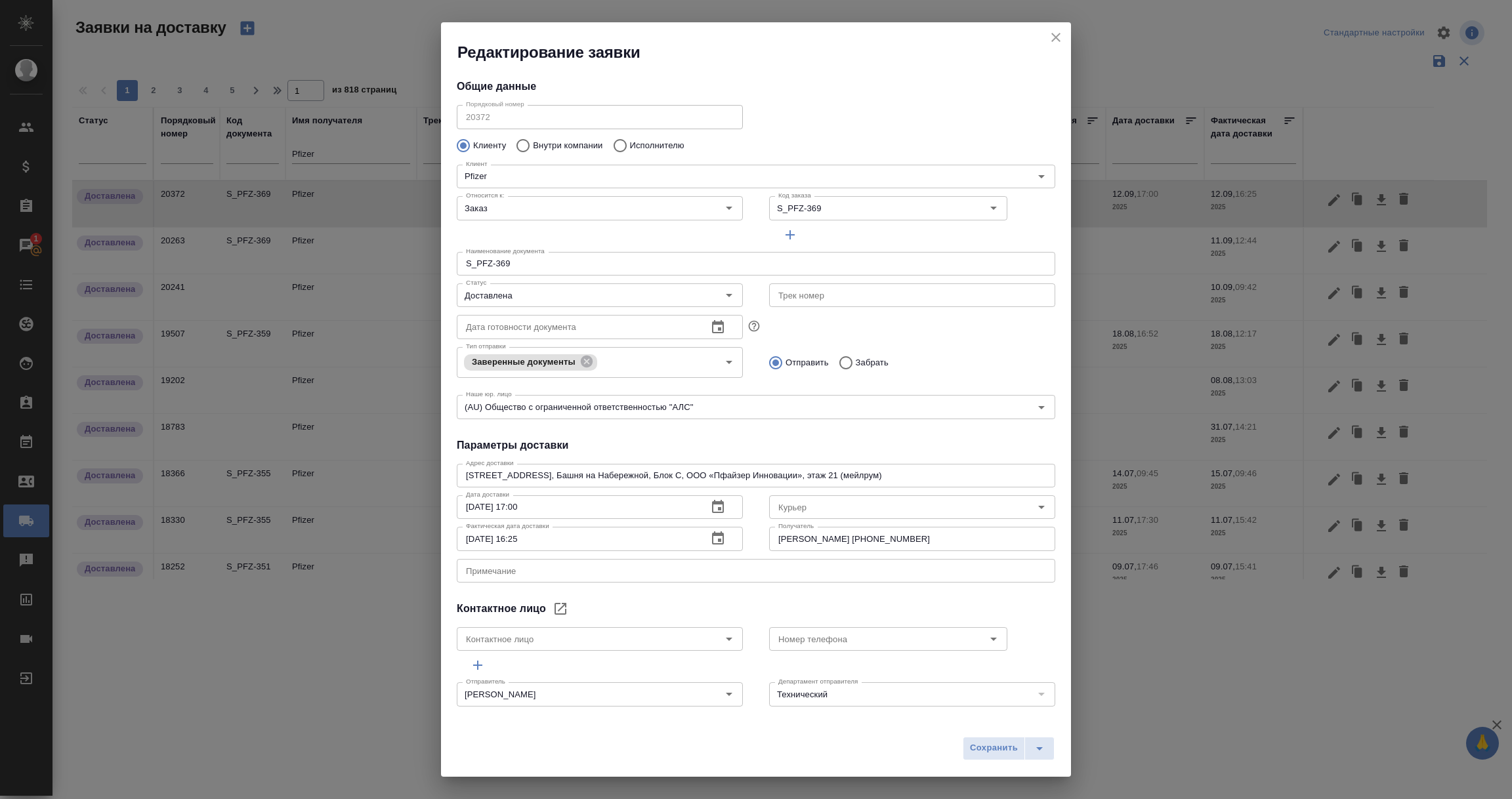
type input "Северов Олег"
type input "Сныткина Юлия"
type input "+7 985 967 09 07"
click at [1054, 36] on icon "close" at bounding box center [1056, 37] width 9 height 9
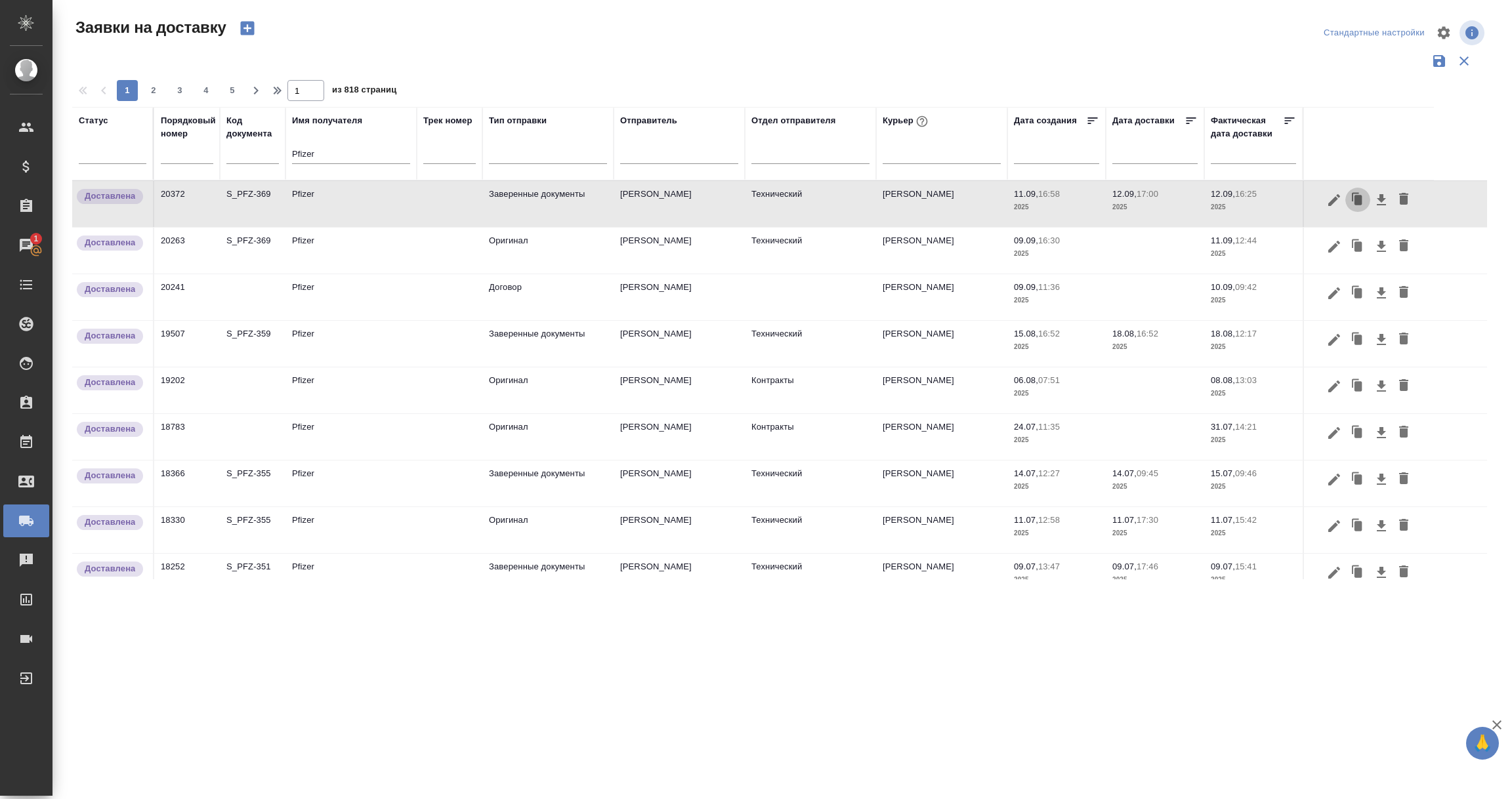
click at [1354, 200] on icon "button" at bounding box center [1358, 199] width 8 height 10
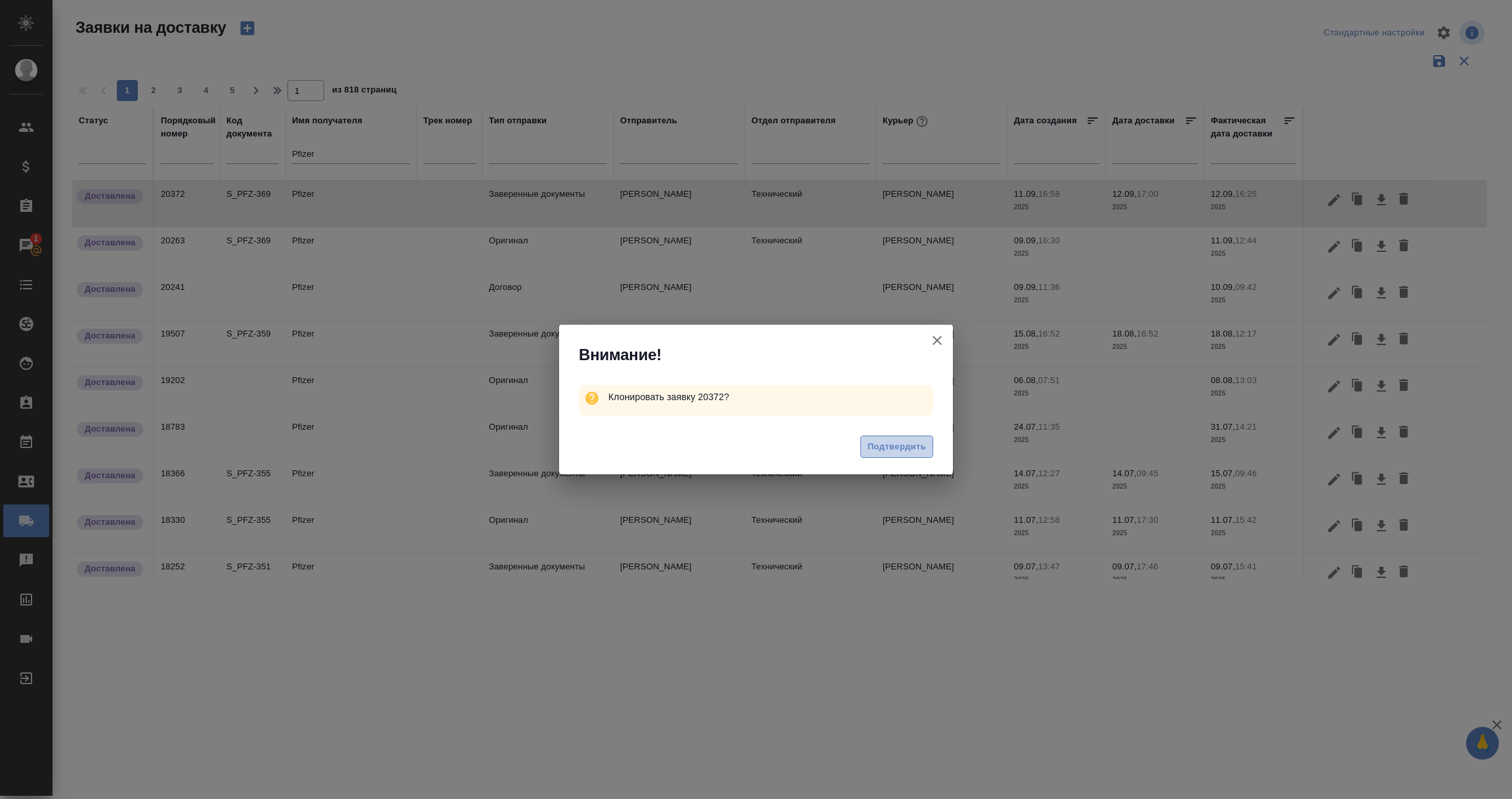
click at [899, 452] on span "Подтвердить" at bounding box center [897, 447] width 59 height 15
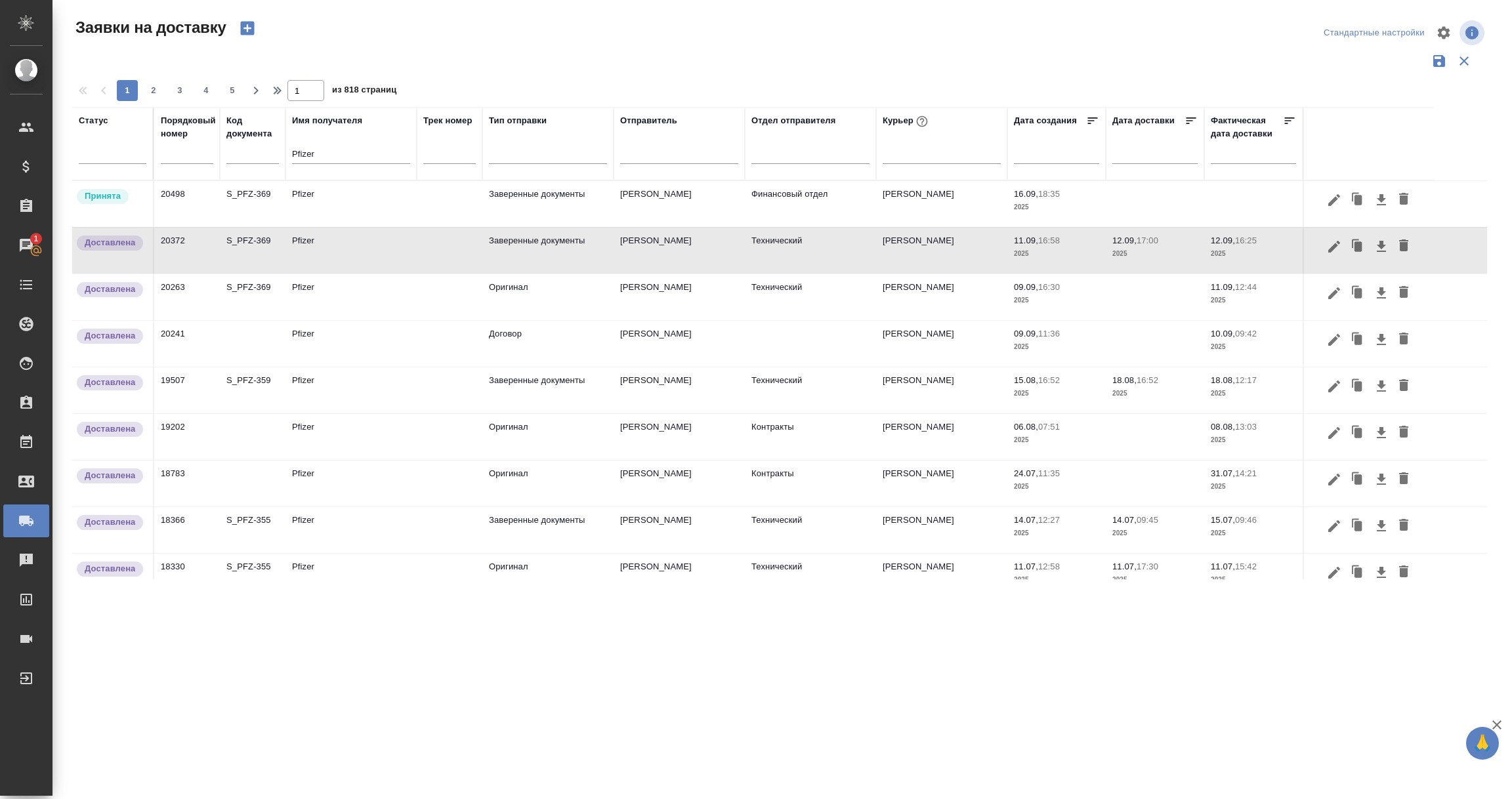
click at [113, 210] on td "Принята" at bounding box center [113, 204] width 82 height 46
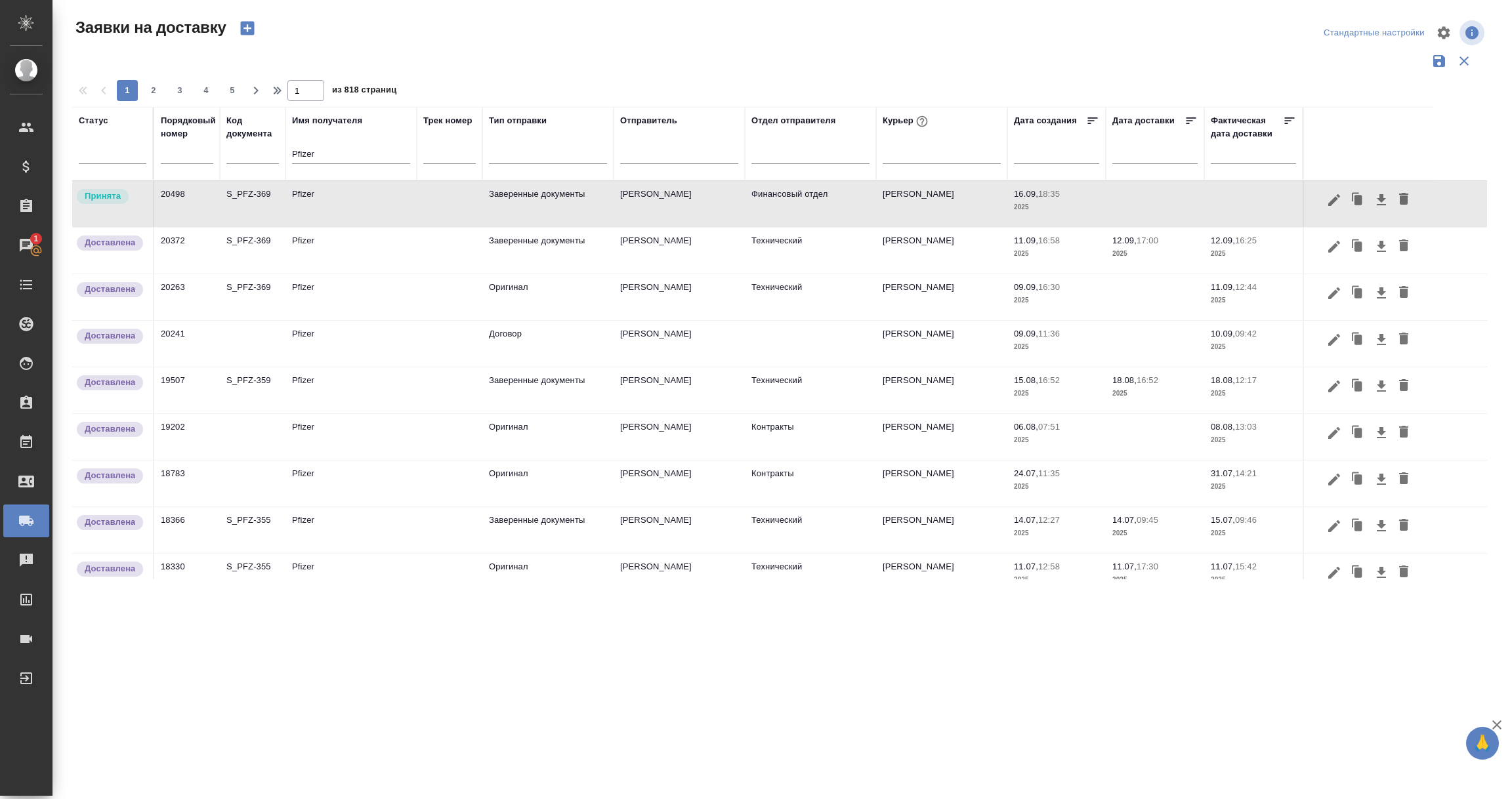
click at [113, 210] on td "Принята" at bounding box center [113, 204] width 82 height 46
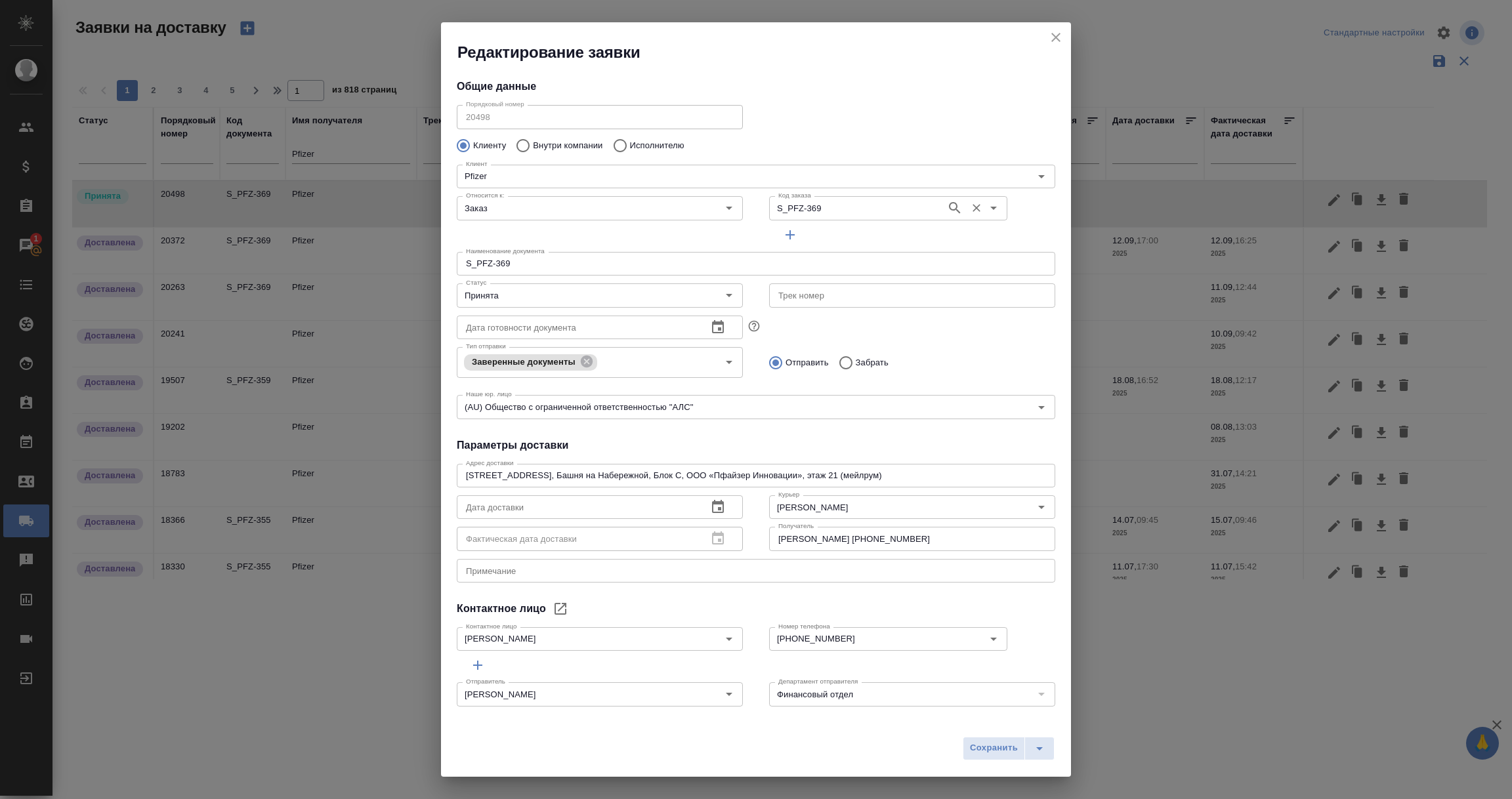
click at [970, 211] on icon "Очистить" at bounding box center [976, 208] width 13 height 13
click at [721, 206] on icon "Open" at bounding box center [729, 208] width 16 height 16
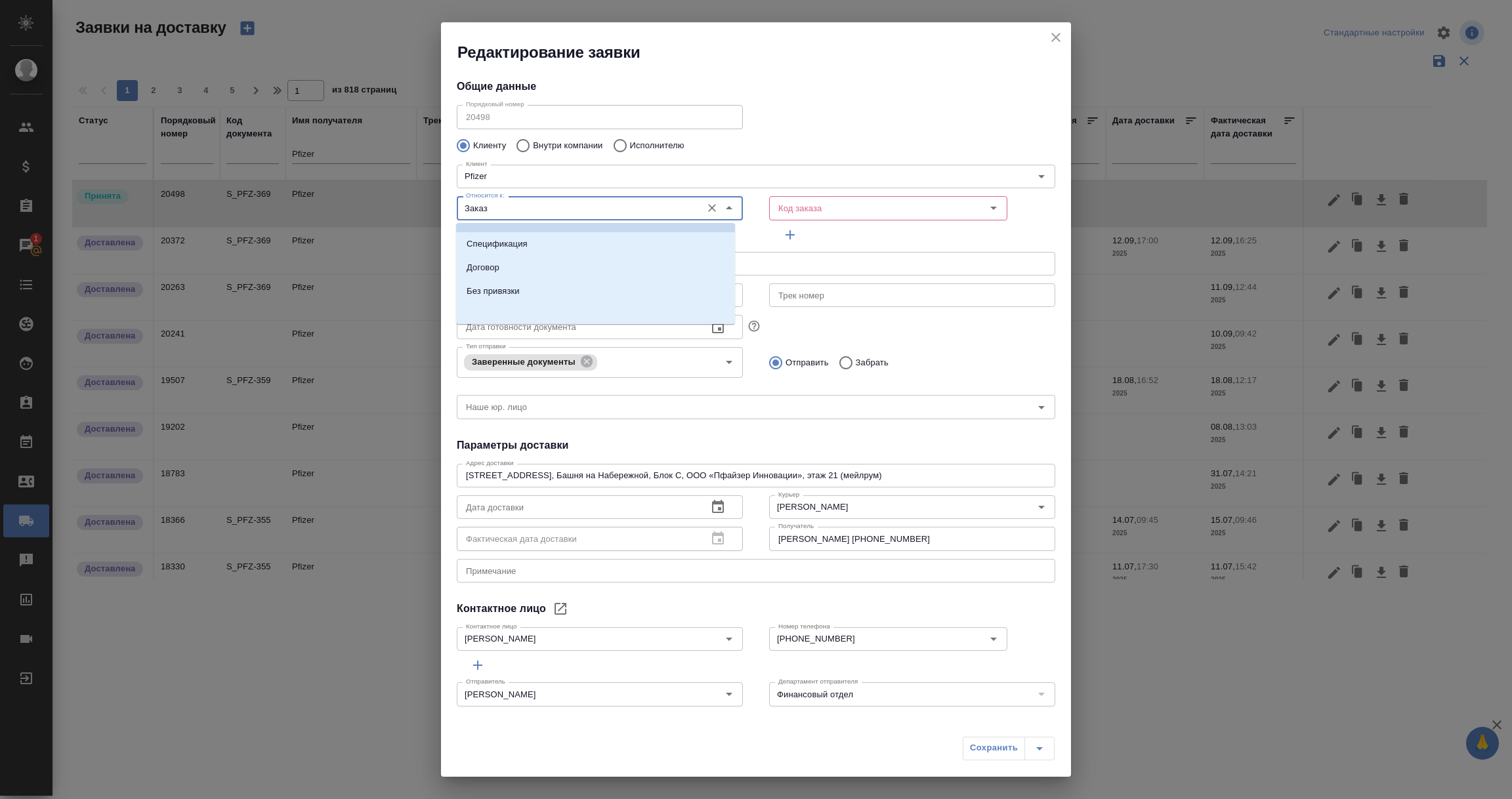
scroll to position [21, 0]
click at [505, 288] on p "Без привязки" at bounding box center [493, 288] width 53 height 13
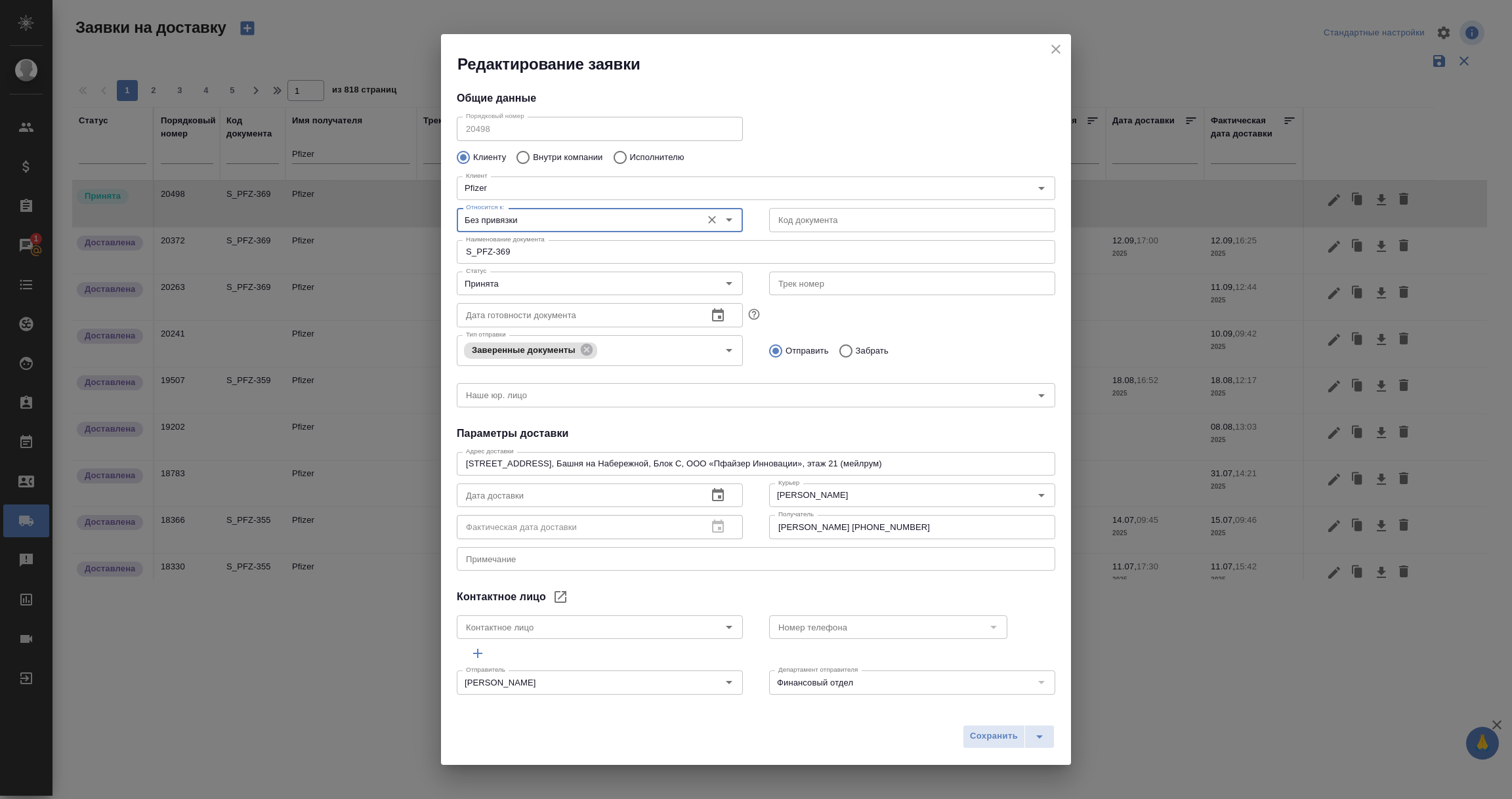
type input "Без привязки"
drag, startPoint x: 566, startPoint y: 257, endPoint x: 381, endPoint y: 246, distance: 185.3
click at [381, 246] on div "Редактирование заявки Общие данные Порядковый номер 20498 Порядковый номер Клие…" at bounding box center [756, 400] width 1512 height 799
click at [722, 276] on icon "Open" at bounding box center [729, 283] width 16 height 16
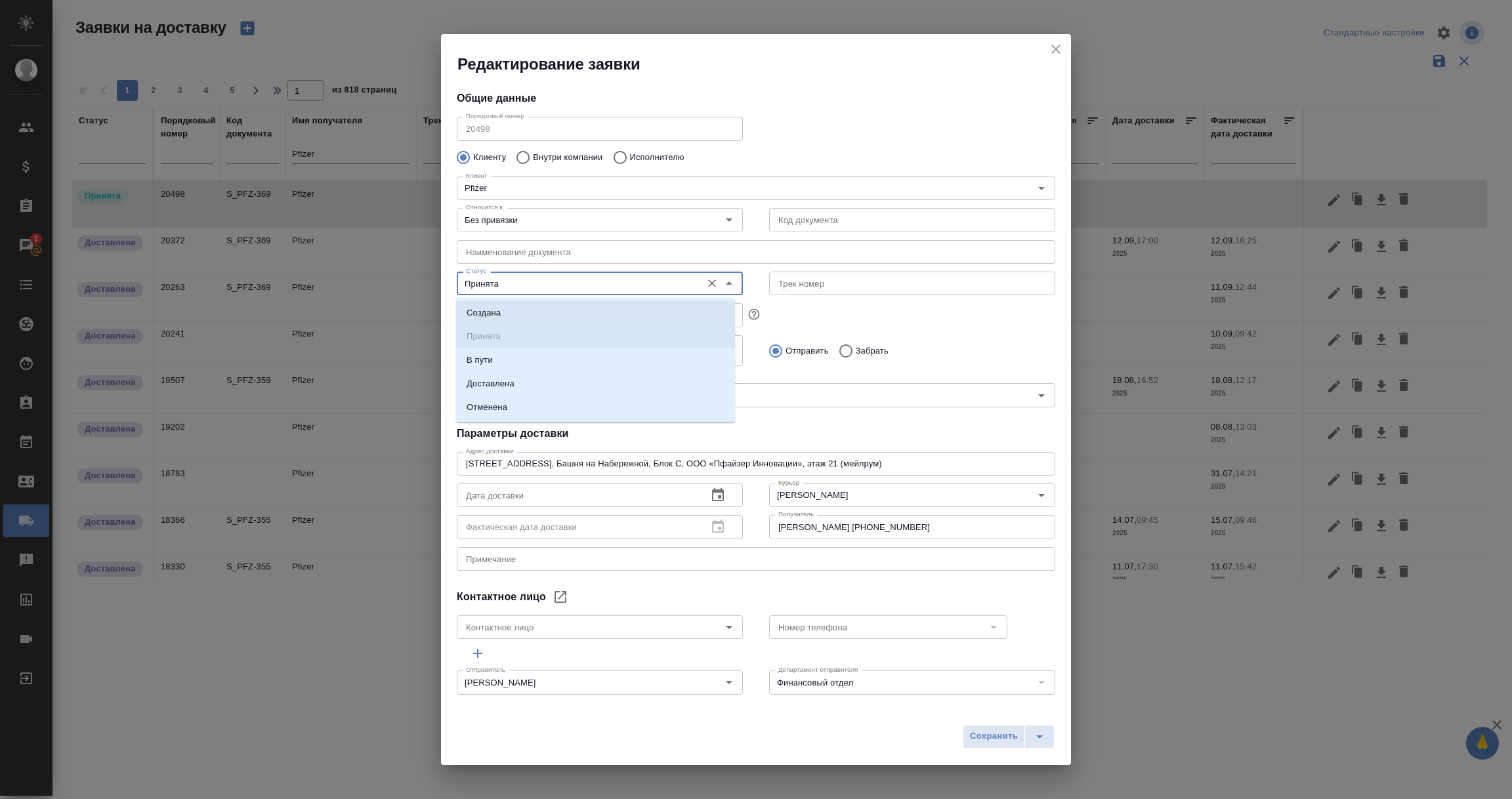
click at [503, 312] on li "Создана" at bounding box center [595, 313] width 279 height 24
type input "Создана"
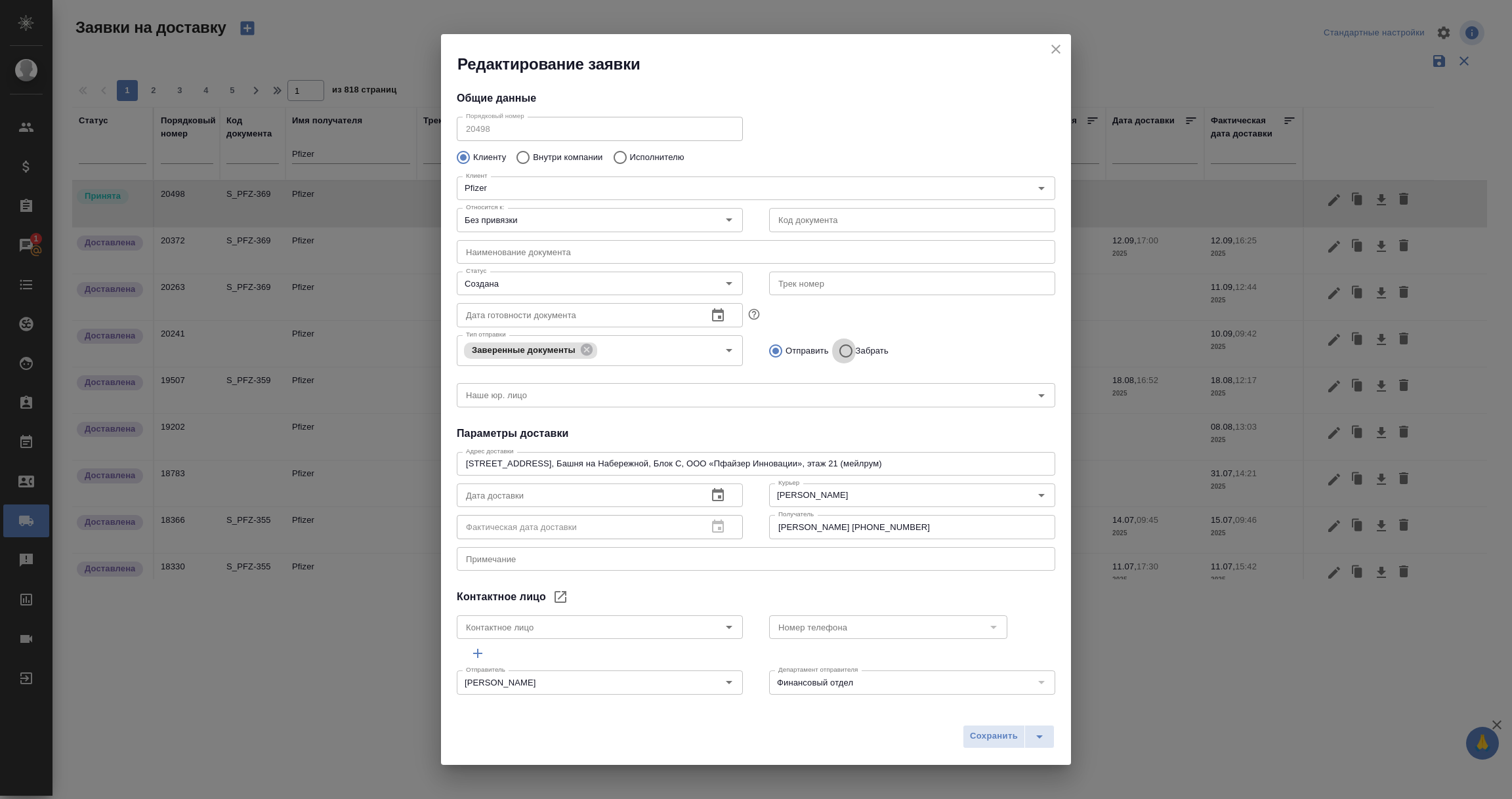
click at [841, 353] on input "Забрать" at bounding box center [844, 351] width 24 height 27
radio input "true"
click at [589, 356] on icon at bounding box center [586, 349] width 14 height 14
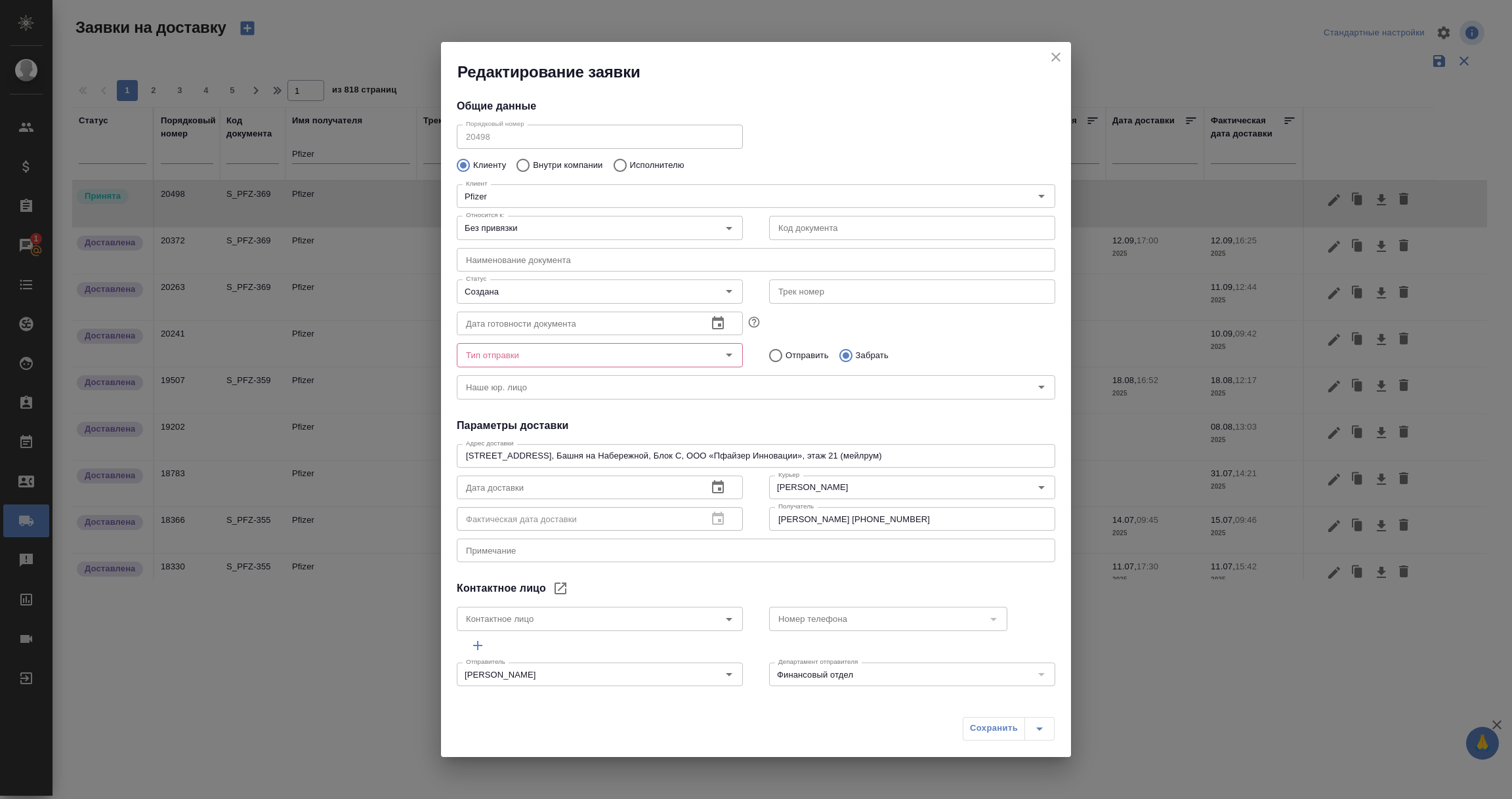
click at [726, 359] on icon "Open" at bounding box center [729, 355] width 16 height 16
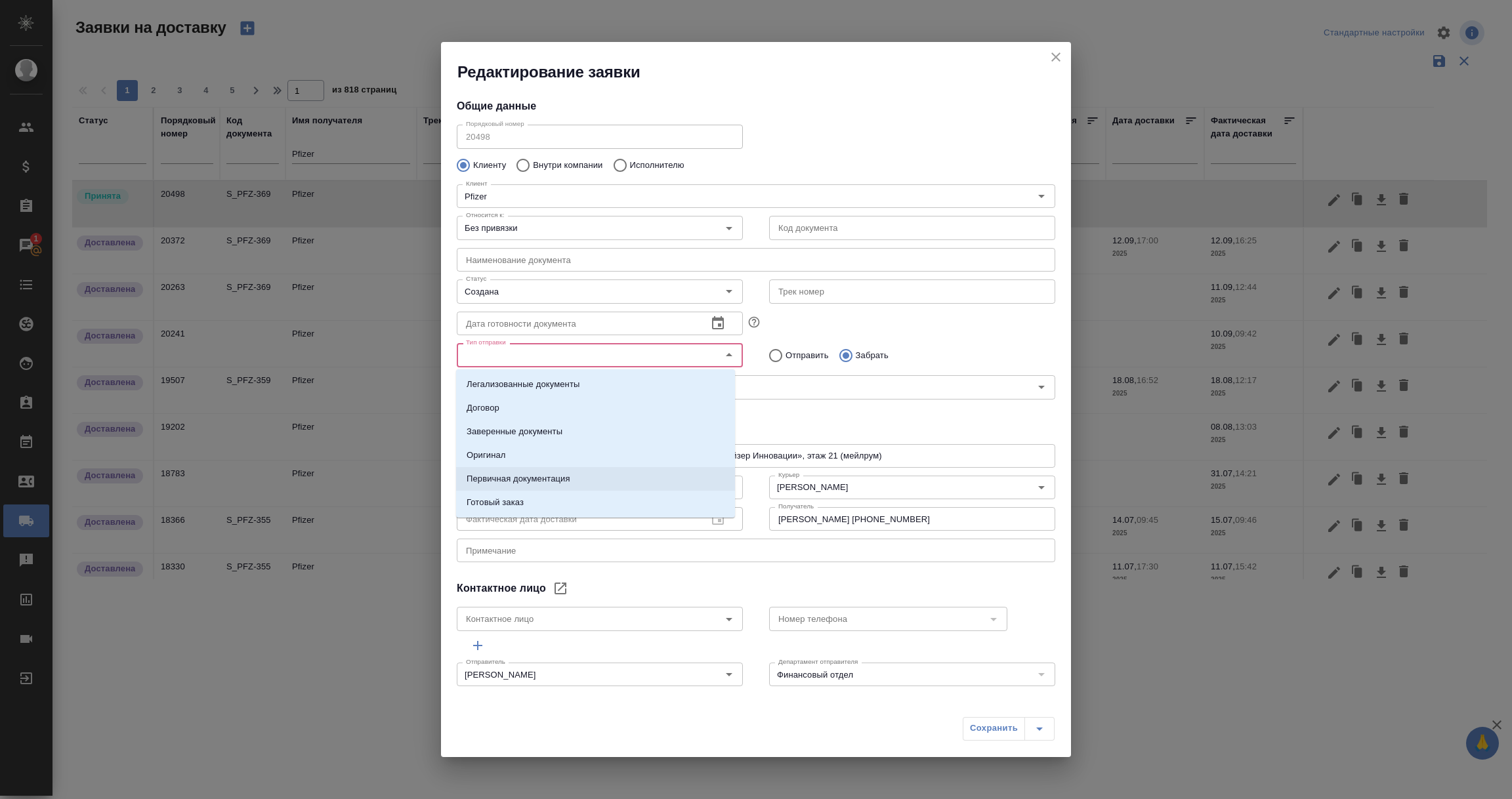
click at [550, 475] on p "Первичная документация" at bounding box center [518, 479] width 104 height 13
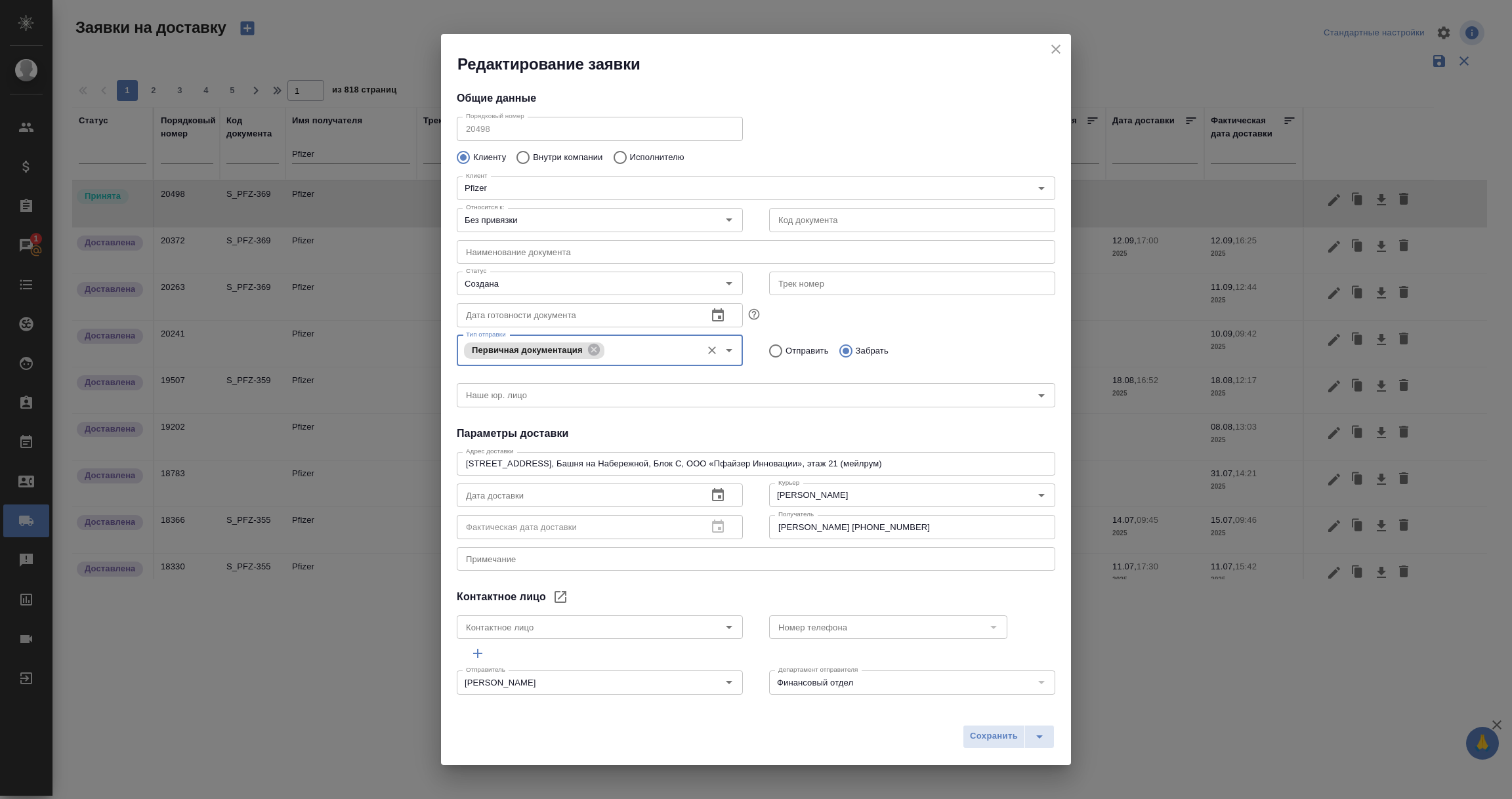
scroll to position [7, 0]
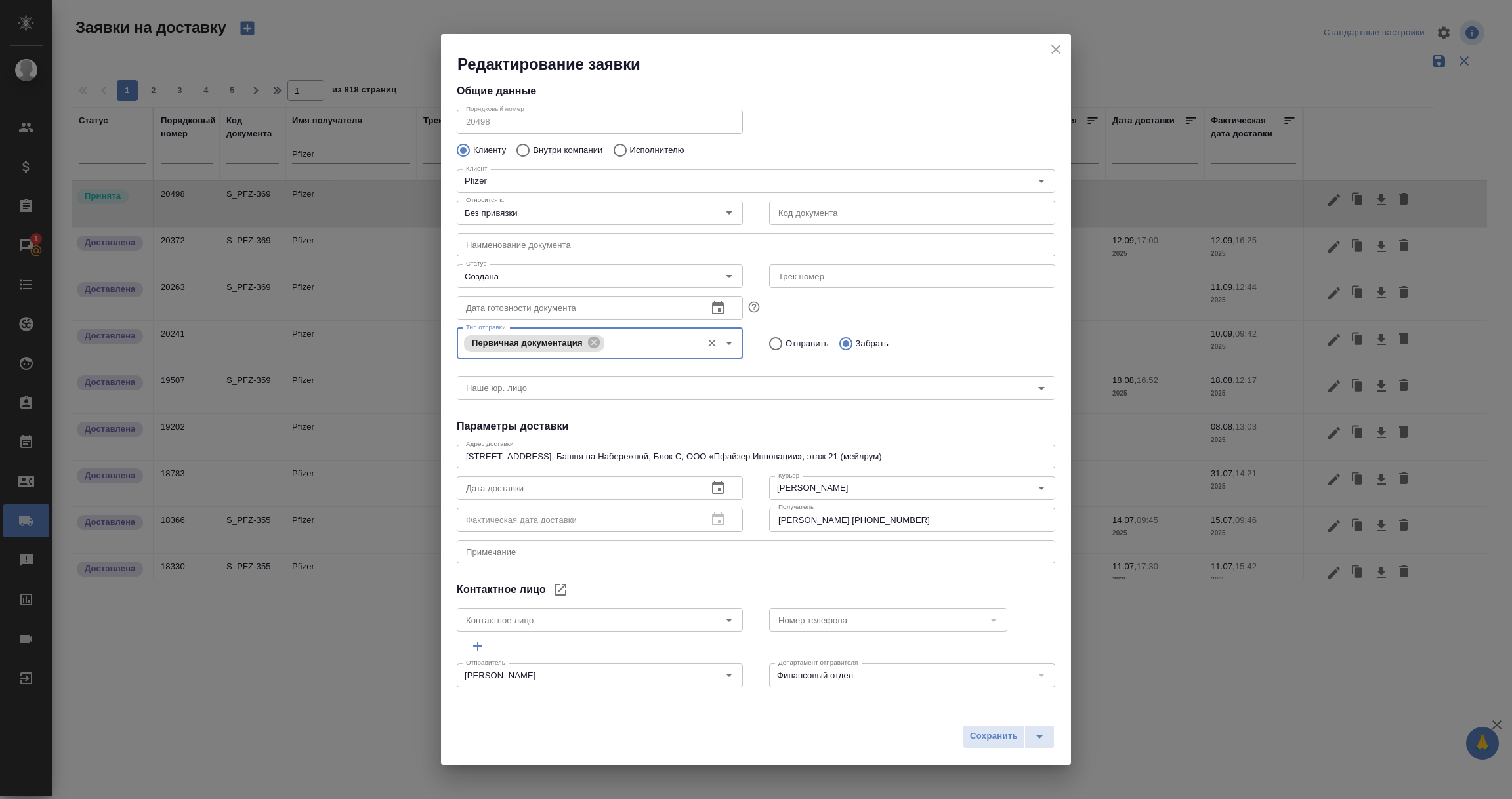
click at [605, 544] on div "x Примечание" at bounding box center [756, 551] width 598 height 24
type textarea "Y"
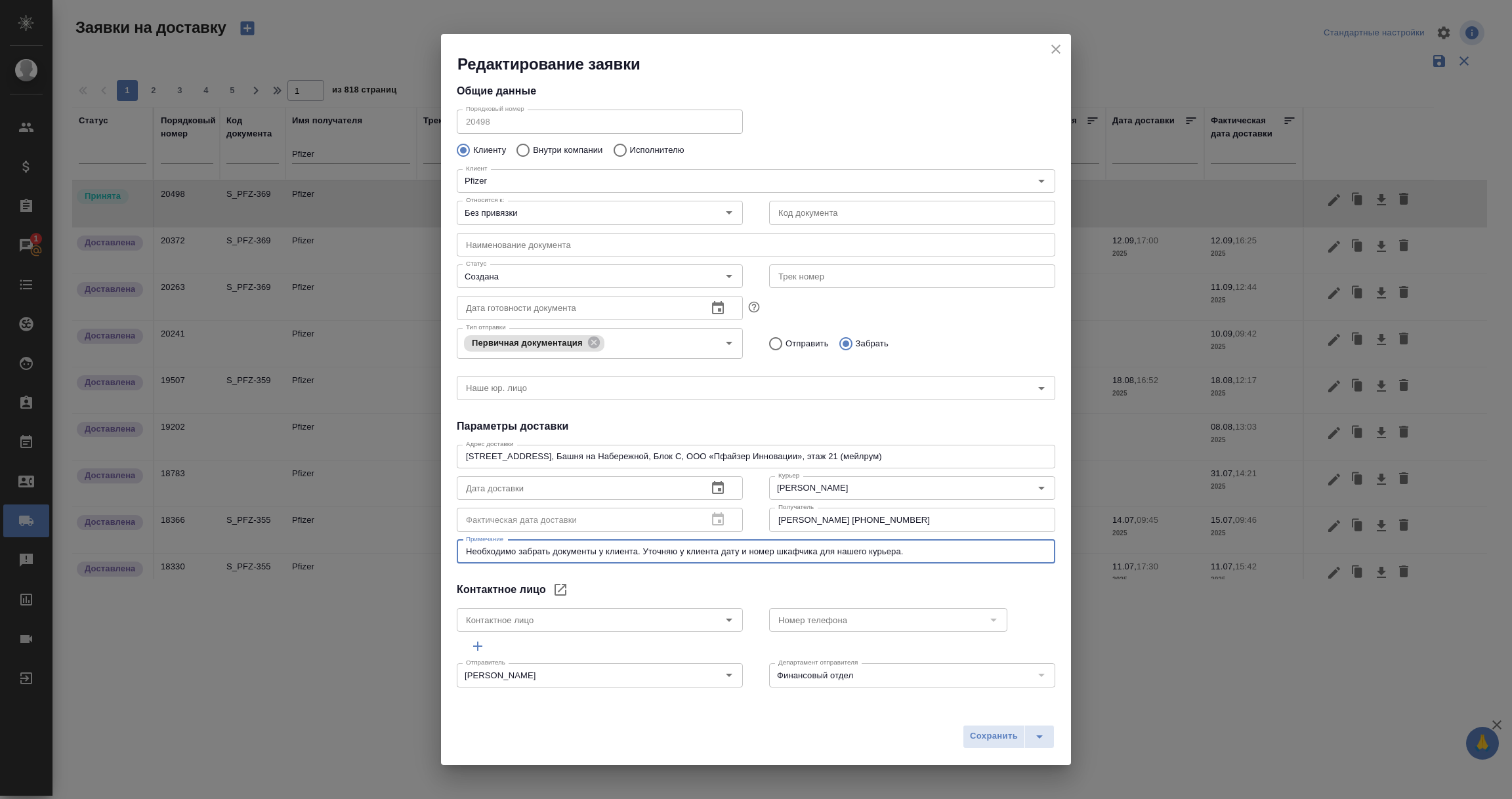
click at [644, 542] on div "Необходимо забрать документы у клиента. Уточняю у клиента дату и номер шкафчика…" at bounding box center [756, 551] width 598 height 24
click at [643, 552] on textarea "Необходимо забрать документы у клиента. Уточняю у клиента дату и номер шкафчика…" at bounding box center [756, 551] width 580 height 10
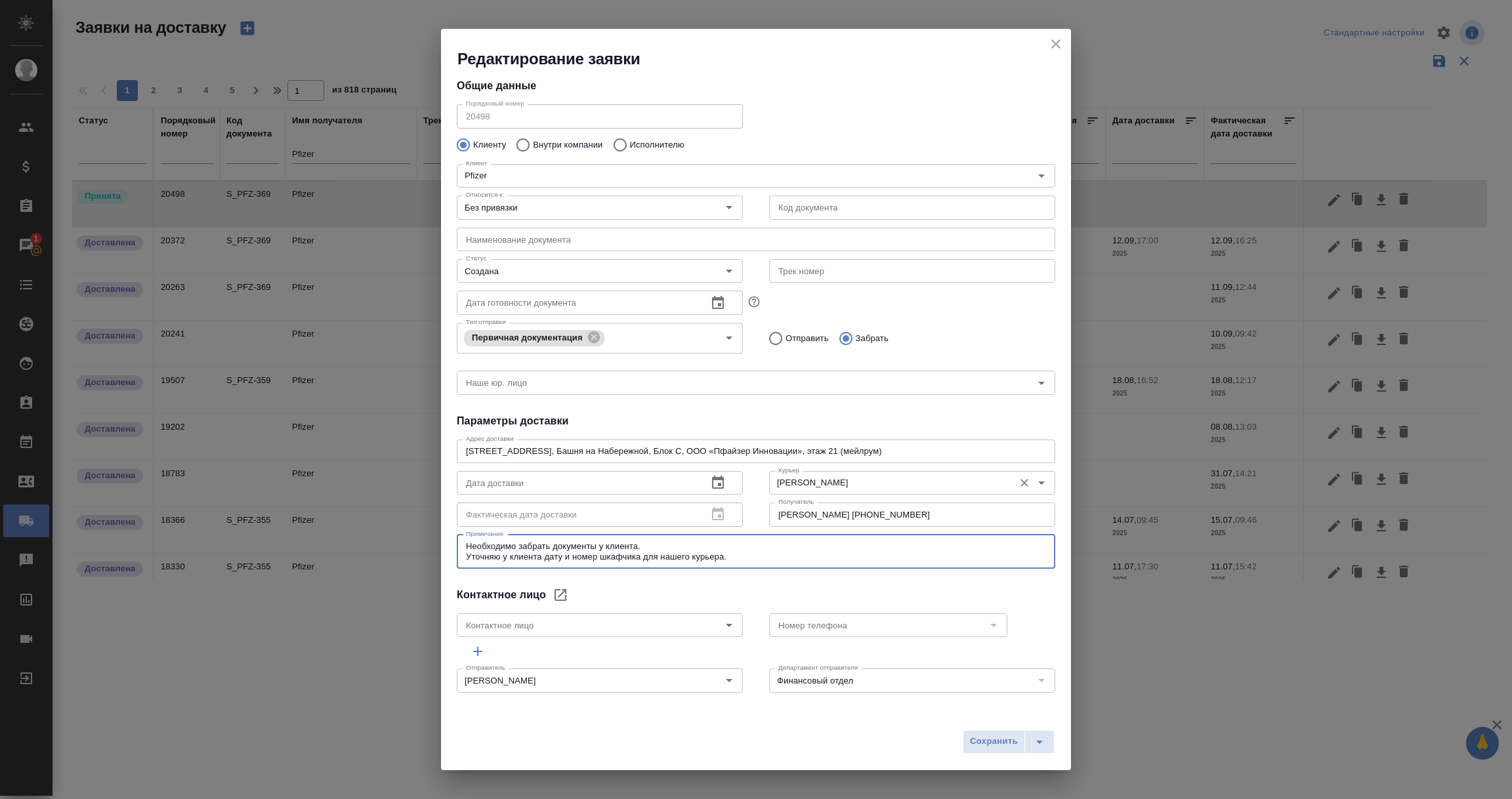
click at [1020, 481] on icon "Очистить" at bounding box center [1024, 482] width 8 height 8
type textarea "Необходимо забрать документы у клиента. Уточняю у клиента дату и номер шкафчика…"
click at [649, 511] on div "Дата доставки Дата доставки Фактическая дата доставки Фактическая дата доставки…" at bounding box center [756, 498] width 625 height 90
click at [771, 575] on div "Общие данные Порядковый номер 20498 Порядковый номер Клиенту Внутри компании Ис…" at bounding box center [756, 388] width 630 height 638
click at [987, 745] on span "Сохранить" at bounding box center [994, 742] width 48 height 15
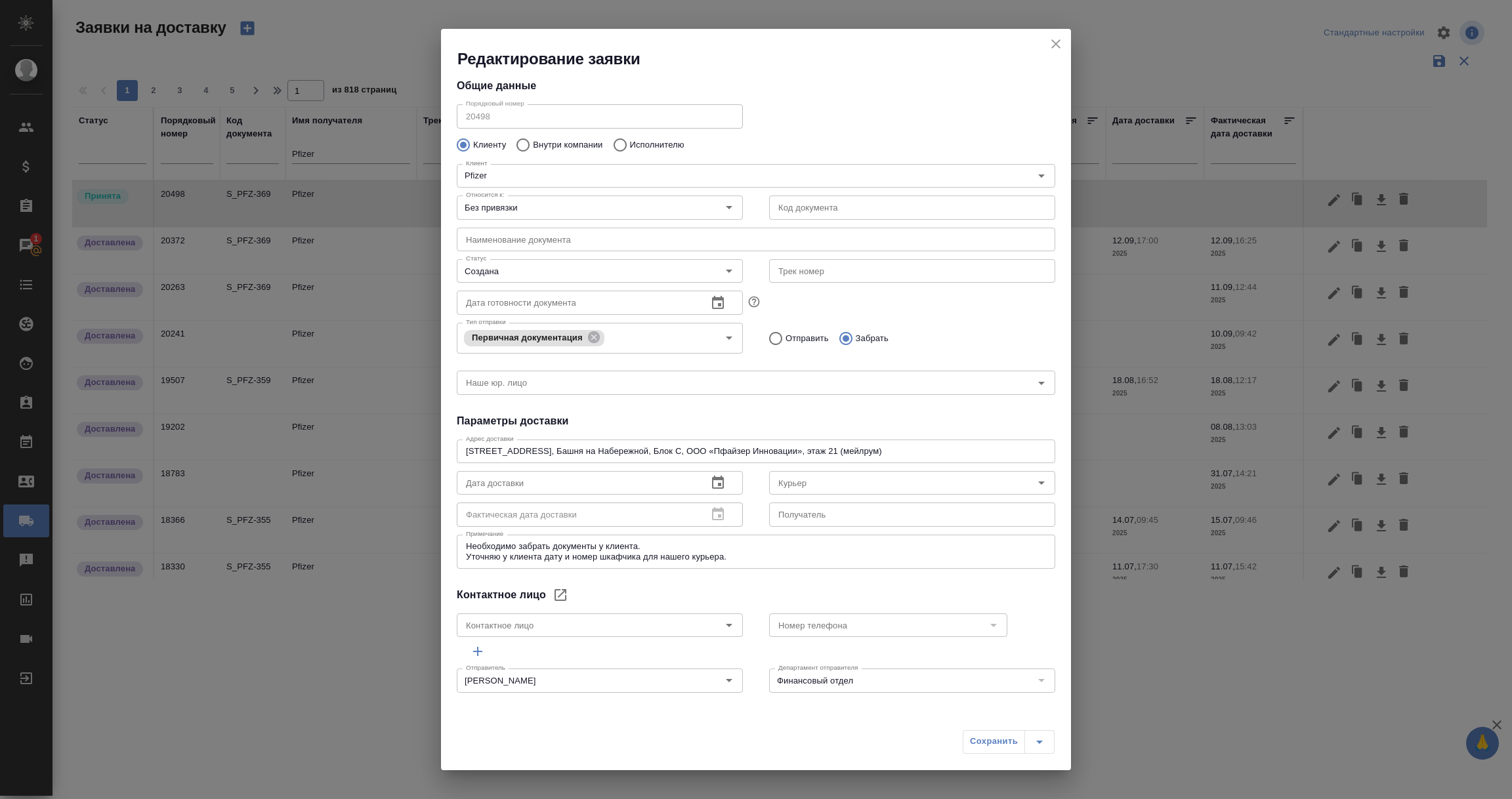
type input "Заказ"
type input "S_PFZ-369"
type input "Принята"
radio input "true"
type input "(AU) Общество с ограниченной ответственностью "АЛС""
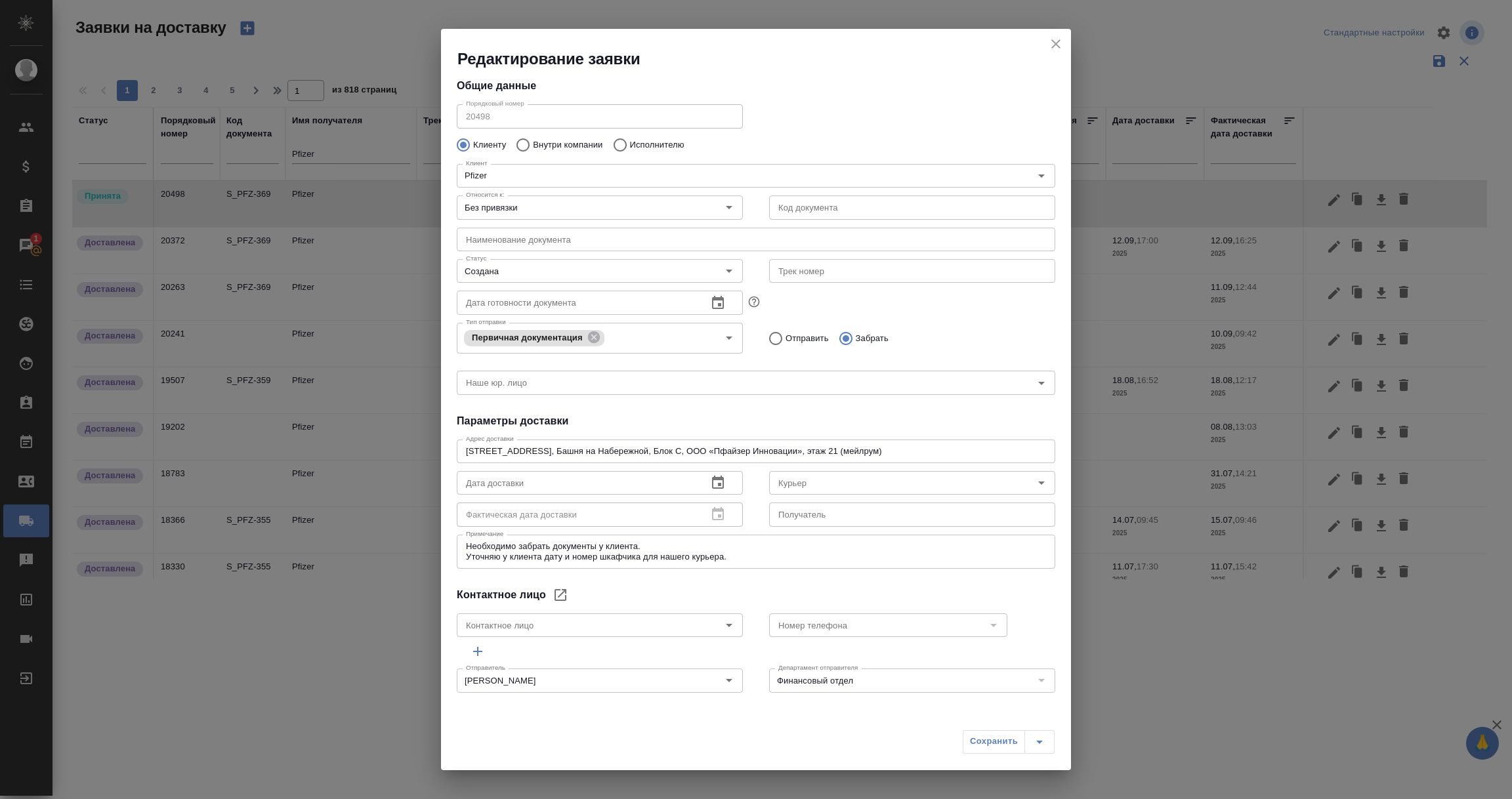
type input "Северов Олег"
type input "Сныткина Юлия +7 985 967 09 07"
type input "Сныткина Юлия"
type input "+7 985 967 09 07"
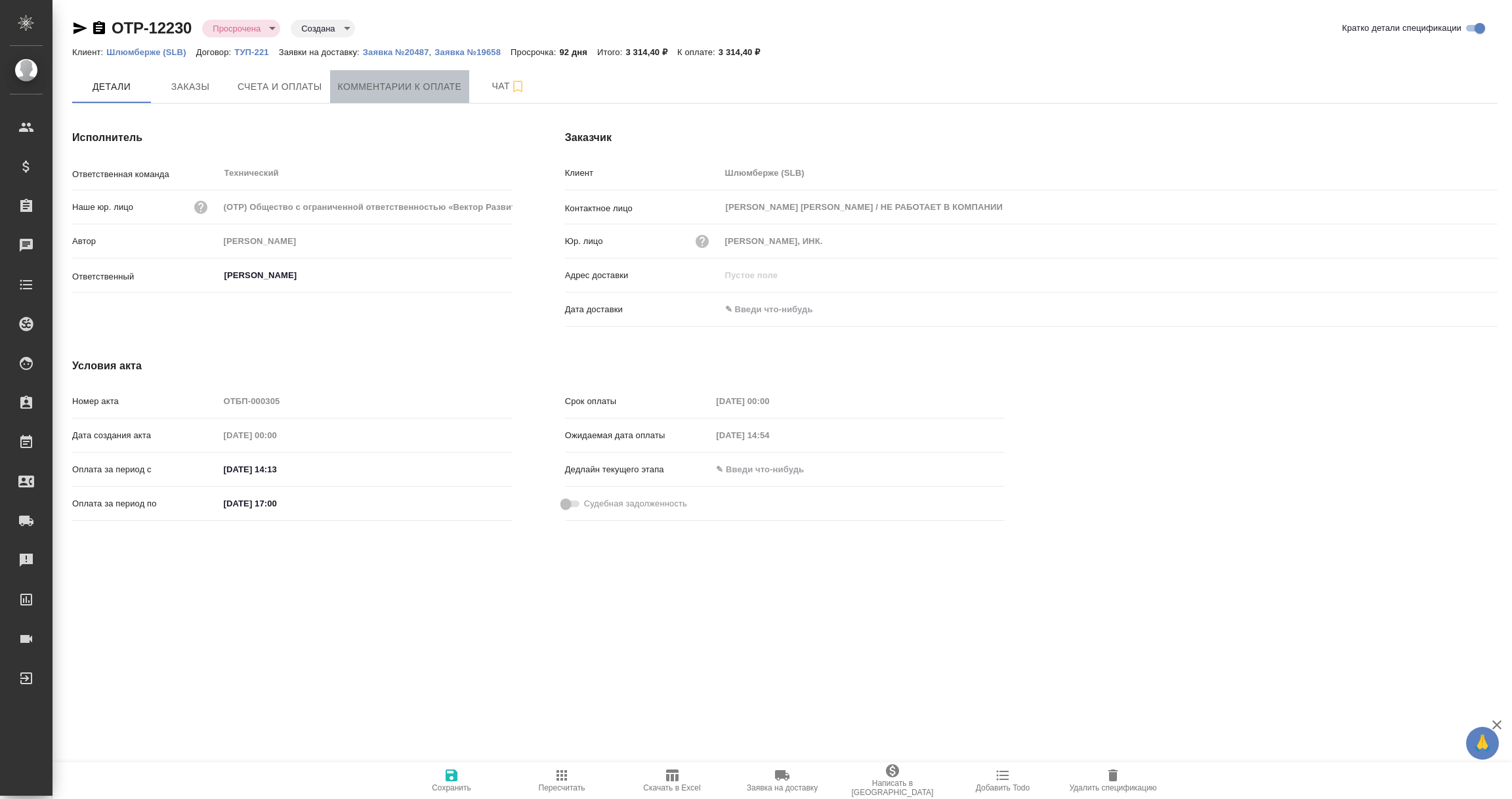
click at [418, 81] on span "Комментарии к оплате" at bounding box center [400, 87] width 124 height 17
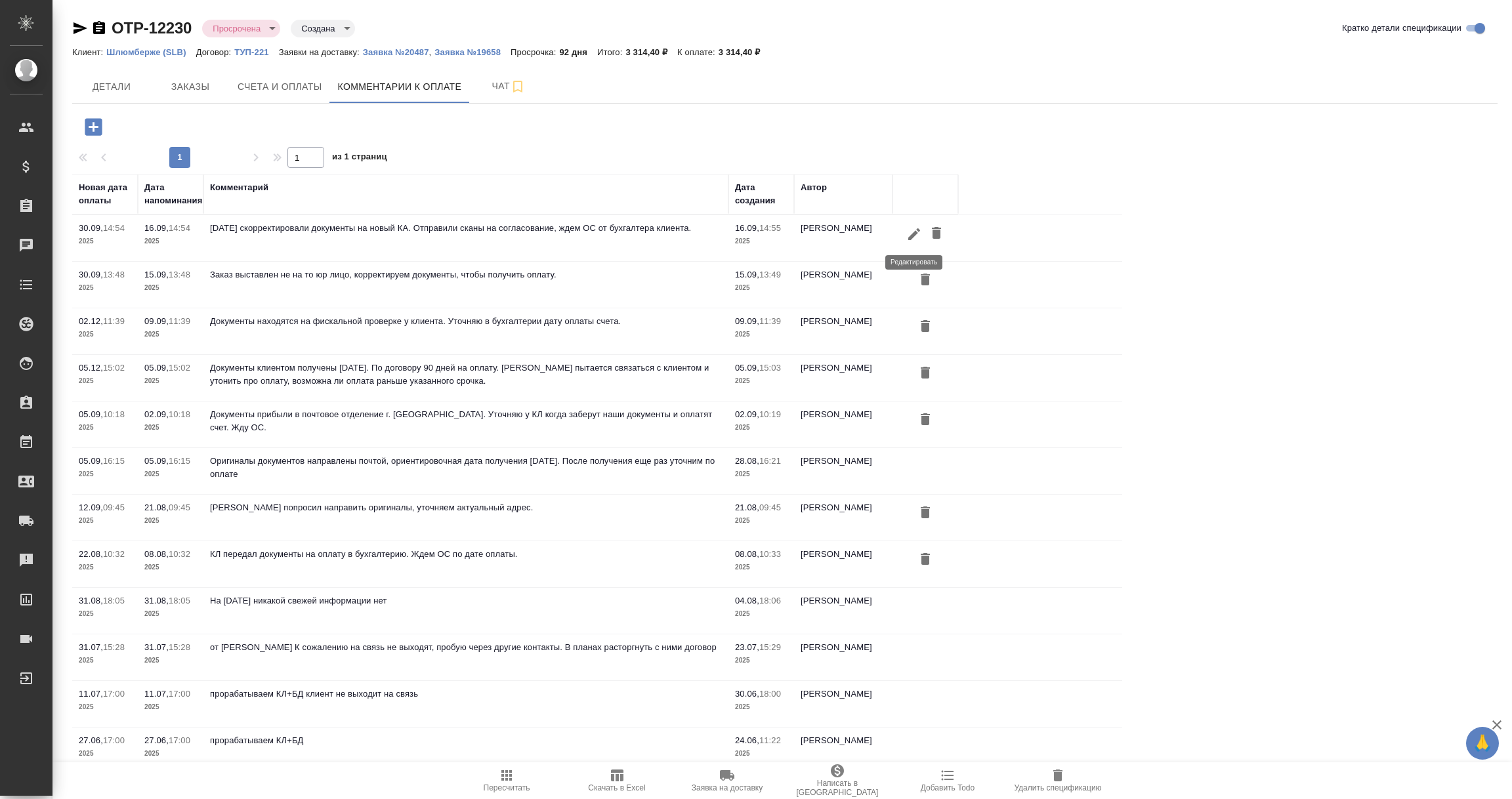
click at [909, 230] on icon "button" at bounding box center [914, 234] width 16 height 16
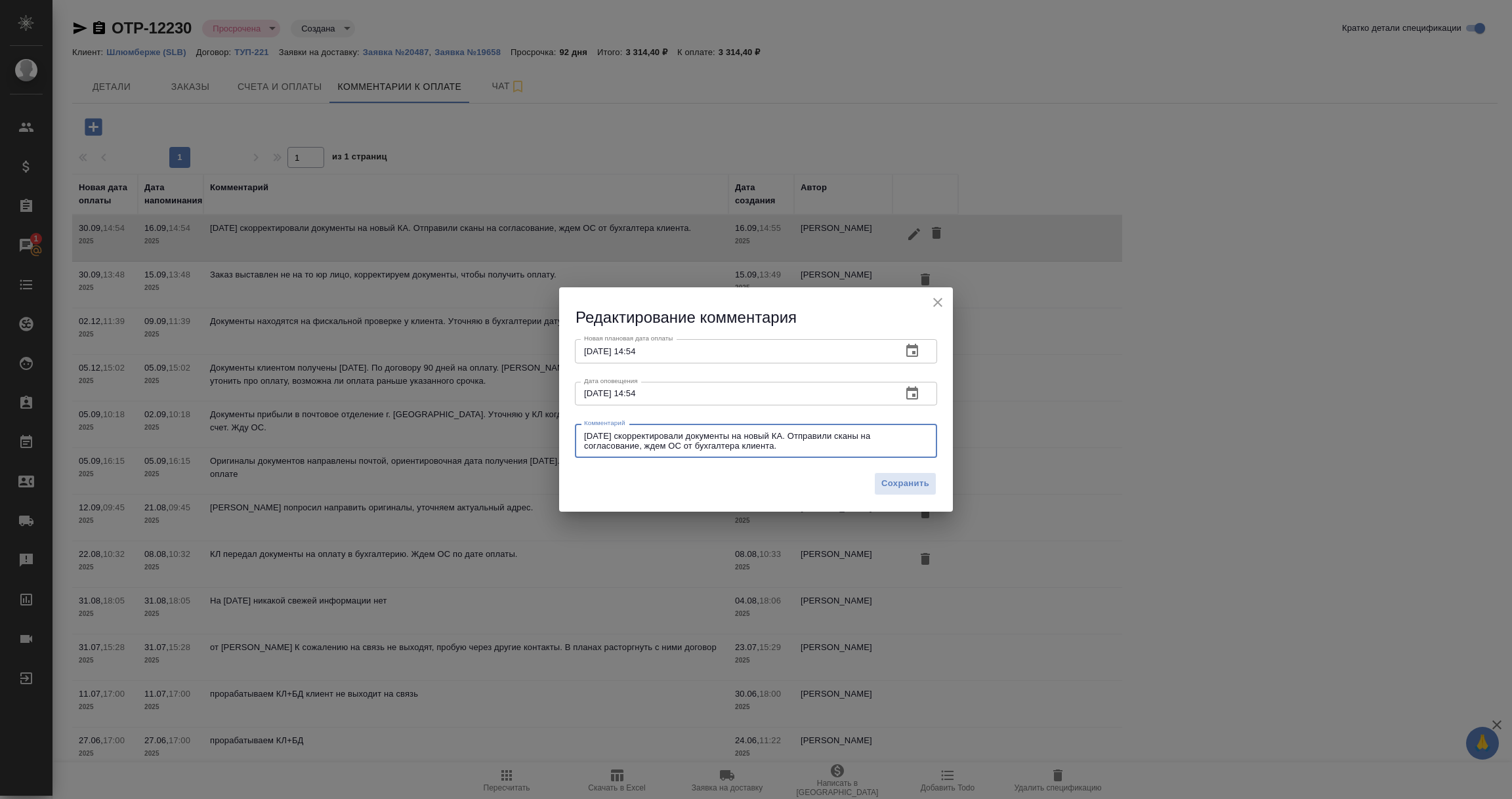
drag, startPoint x: 802, startPoint y: 435, endPoint x: 860, endPoint y: 470, distance: 67.7
click at [860, 470] on div "Редактирование комментария Новая плановая дата оплаты [DATE] 14:54 Новая планов…" at bounding box center [755, 400] width 394 height 224
type textarea "[DATE] скорректировали документы на новый КА, [PERSON_NAME] и передали на подпи…"
click at [923, 482] on span "Сохранить" at bounding box center [905, 484] width 48 height 15
